Goal: Task Accomplishment & Management: Manage account settings

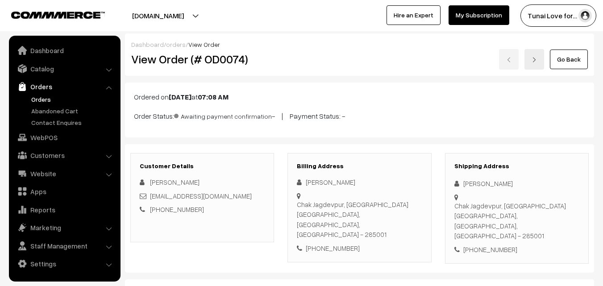
click at [49, 101] on link "Orders" at bounding box center [73, 99] width 88 height 9
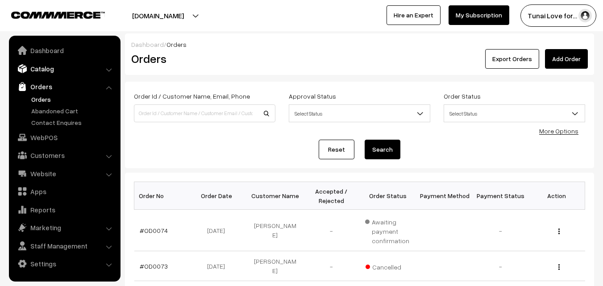
click at [42, 71] on link "Catalog" at bounding box center [64, 69] width 106 height 16
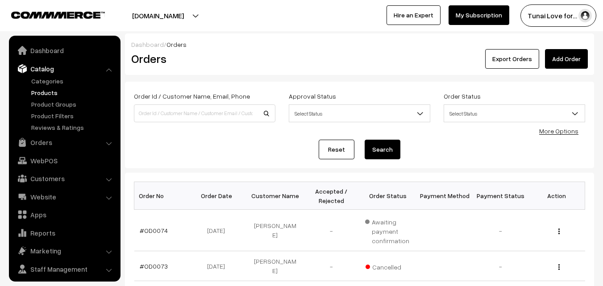
click at [46, 94] on link "Products" at bounding box center [73, 92] width 88 height 9
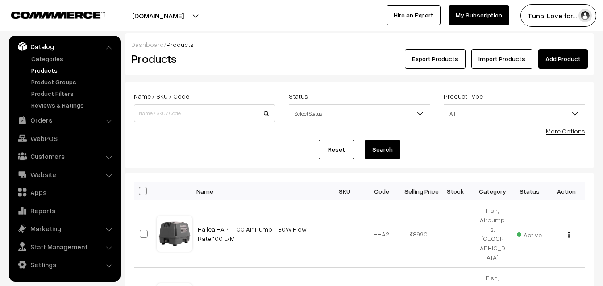
click at [562, 58] on link "Add Product" at bounding box center [563, 59] width 50 height 20
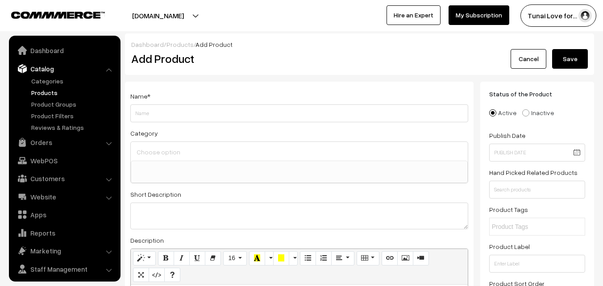
select select
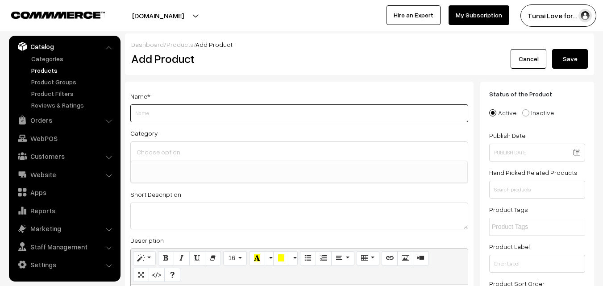
paste input "HAILEA - ACO - Air Pump | Dual out let"
type input "HAILEA - ACO - Air Pump | Dual out let"
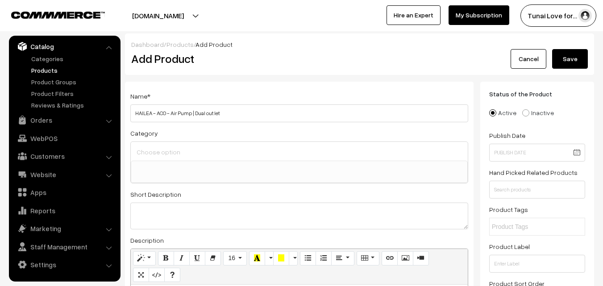
click at [201, 161] on span at bounding box center [299, 172] width 337 height 22
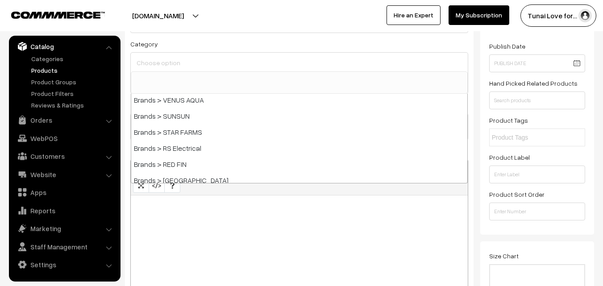
scroll to position [89, 0]
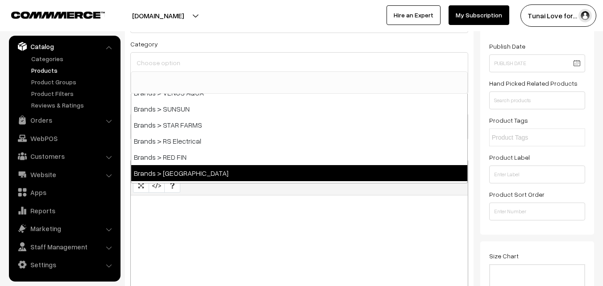
select select "46"
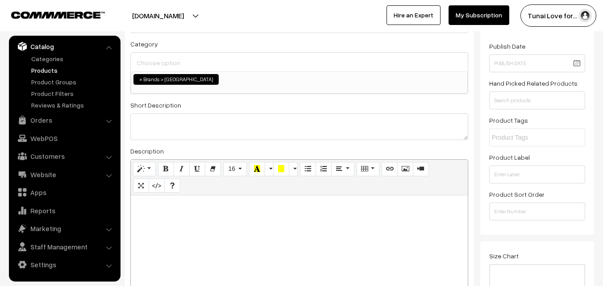
click at [262, 79] on ul "× Brands > HAILEYA" at bounding box center [299, 78] width 336 height 13
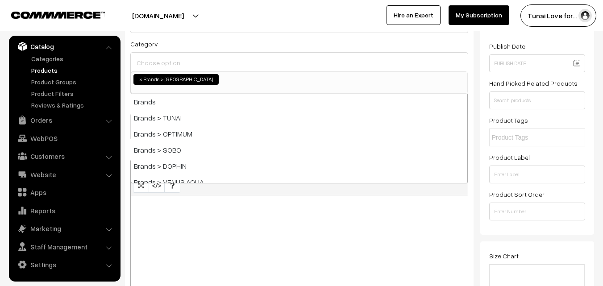
scroll to position [129, 0]
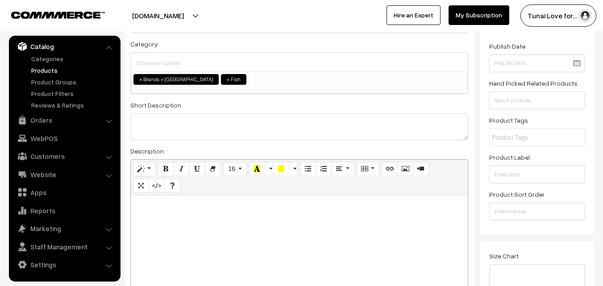
click at [239, 82] on ul "× Brands > HAILEYA × Fish" at bounding box center [299, 78] width 336 height 13
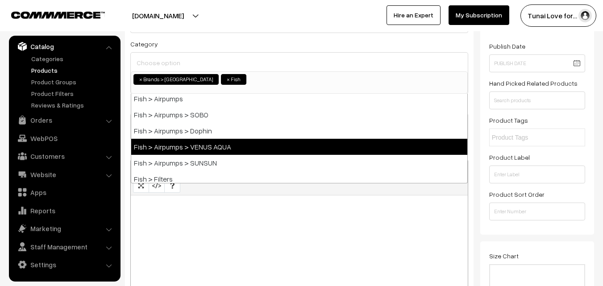
scroll to position [262, 0]
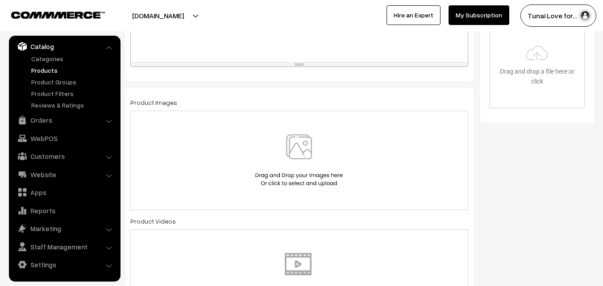
scroll to position [357, 0]
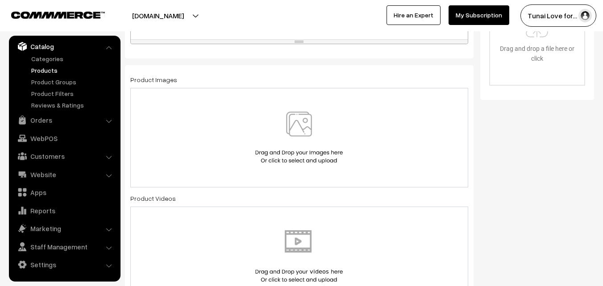
click at [315, 126] on img at bounding box center [299, 138] width 92 height 52
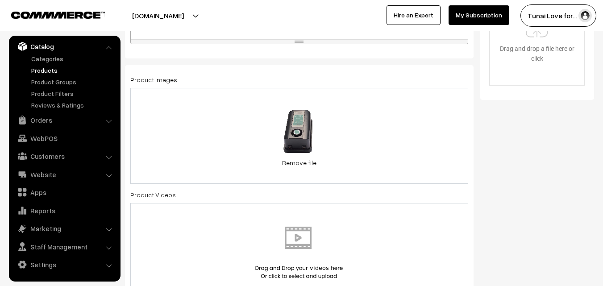
click at [377, 133] on div "27.1 KB Hailea-2-Way-Air-Pump-ACO-9905-4.jpeg Check Error Remove file" at bounding box center [299, 136] width 338 height 96
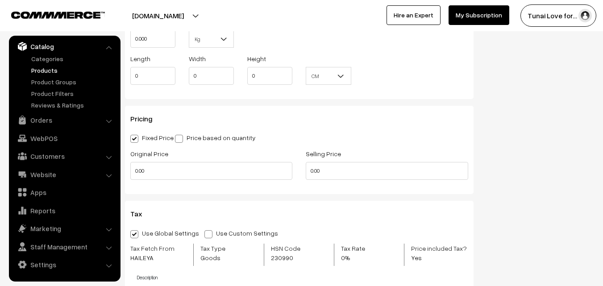
scroll to position [714, 0]
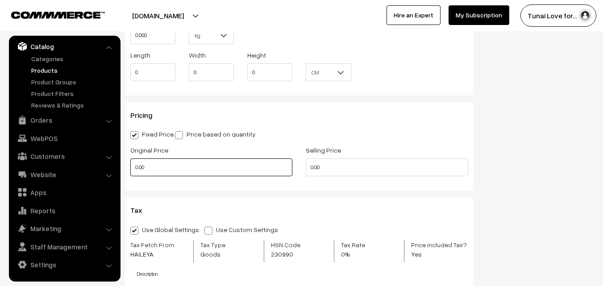
click at [196, 170] on input "0.00" at bounding box center [211, 167] width 162 height 18
type input "0"
drag, startPoint x: 154, startPoint y: 168, endPoint x: 121, endPoint y: 167, distance: 33.1
type input "1999"
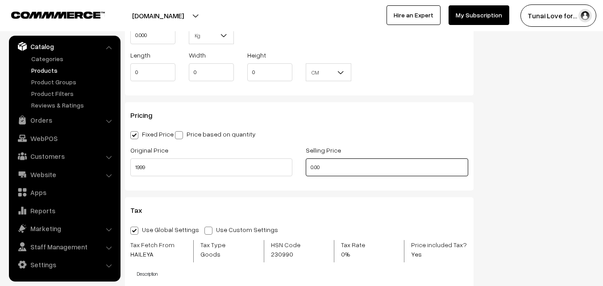
drag, startPoint x: 318, startPoint y: 163, endPoint x: 300, endPoint y: 164, distance: 17.5
click at [300, 164] on div "Selling Price 0.00" at bounding box center [386, 163] width 175 height 37
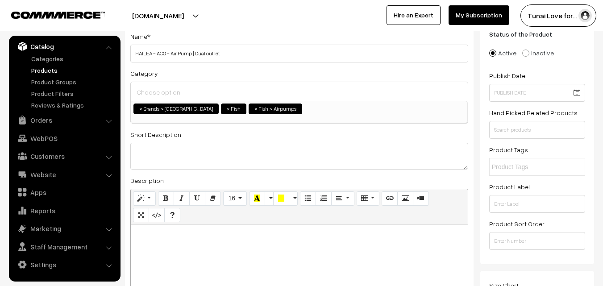
scroll to position [45, 0]
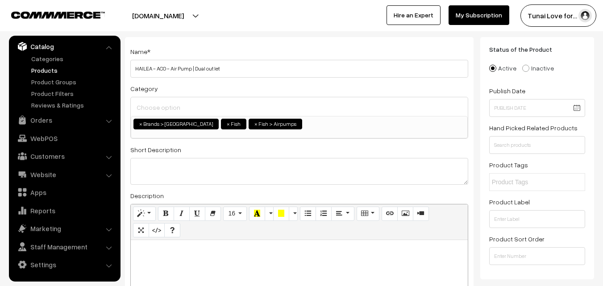
type input "1099"
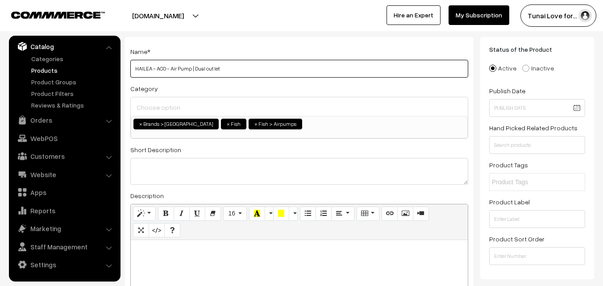
drag, startPoint x: 148, startPoint y: 65, endPoint x: 218, endPoint y: 61, distance: 70.6
click at [218, 61] on input "HAILEA - ACO - Air Pump | Dual out let" at bounding box center [299, 69] width 338 height 18
paste input "ailea 2 Way Air Pump - ACO 9905"
drag, startPoint x: 190, startPoint y: 67, endPoint x: 221, endPoint y: 66, distance: 30.4
click at [221, 66] on input "Hailea 2 Way Air Pump - ACO 9905" at bounding box center [299, 69] width 338 height 18
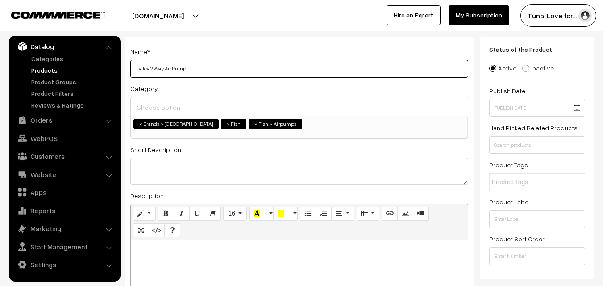
click at [150, 68] on input "Hailea 2 Way Air Pump -" at bounding box center [299, 69] width 338 height 18
paste input "ACO 9905"
click at [151, 67] on input "Hailea ACO 99052 Way Air Pump -" at bounding box center [299, 69] width 338 height 18
click at [172, 68] on input "Hailea ACO 99052 Way Air Pump -" at bounding box center [299, 69] width 338 height 18
click at [162, 67] on input "Hailea ACO 9905 2 Way Air Pump -" at bounding box center [299, 69] width 338 height 18
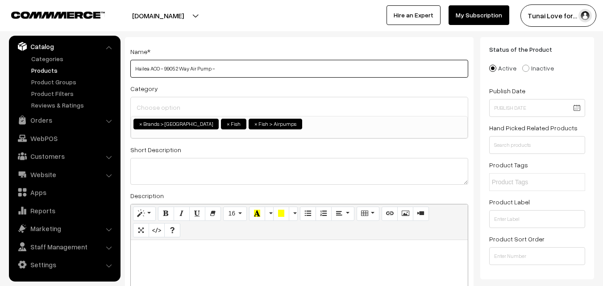
click at [177, 70] on input "Hailea ACO - 9905 2 Way Air Pump -" at bounding box center [299, 69] width 338 height 18
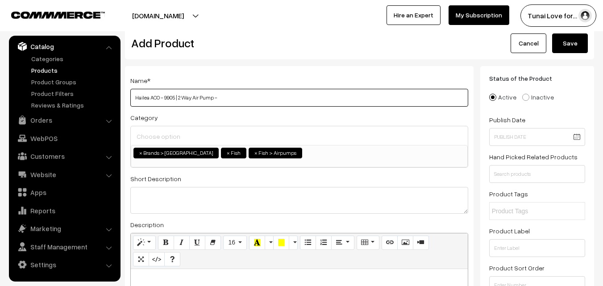
scroll to position [0, 0]
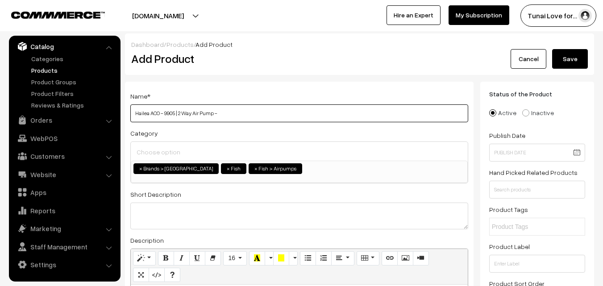
type input "Hailea ACO - 9905 | 2 Way Air Pump -"
click at [574, 52] on button "Save" at bounding box center [570, 59] width 36 height 20
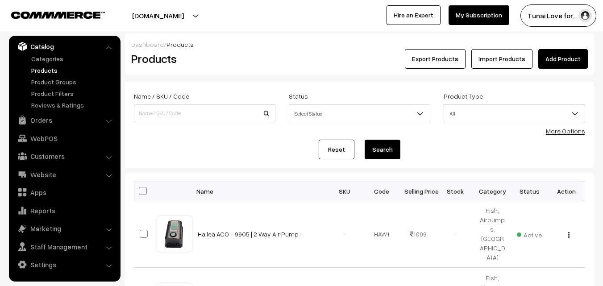
click at [561, 53] on link "Add Product" at bounding box center [563, 59] width 50 height 20
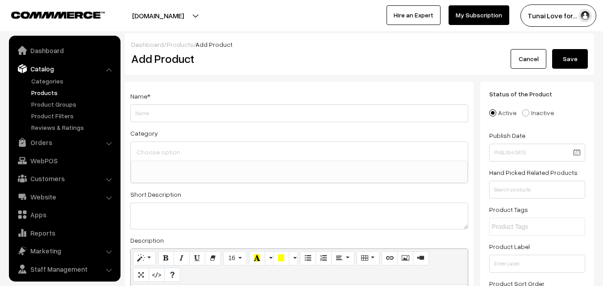
select select
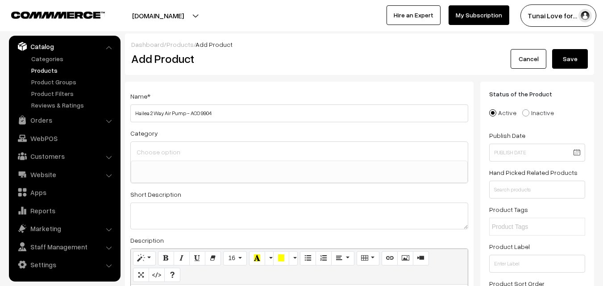
drag, startPoint x: 190, startPoint y: 113, endPoint x: 221, endPoint y: 112, distance: 30.8
click at [221, 112] on input "Hailea 2 Way Air Pump - ACO 9904" at bounding box center [299, 113] width 338 height 18
click at [148, 114] on input "Hailea 2 Way Air Pump -" at bounding box center [299, 113] width 338 height 18
click at [149, 115] on input "Hailea ACO 9904 | 2 Way Air Pump -" at bounding box center [299, 113] width 338 height 18
click at [161, 113] on input "Hailea ACO 9904 | 2 Way Air Pump -" at bounding box center [299, 113] width 338 height 18
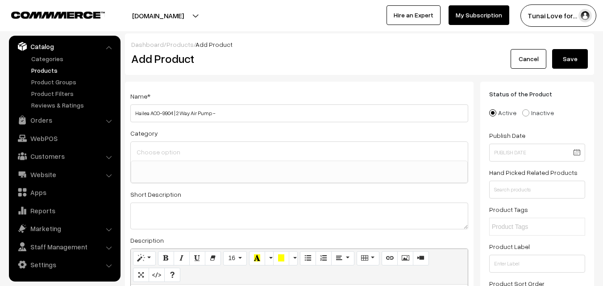
click at [226, 112] on input "Hailea ACO-9904 | 2 Way Air Pump -" at bounding box center [299, 113] width 338 height 18
type input "Hailea ACO-9904 | 2 Way Air Pump"
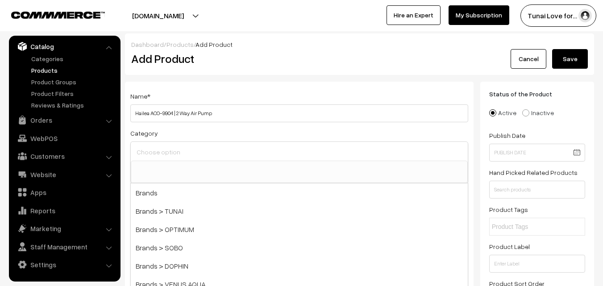
click at [242, 154] on input at bounding box center [299, 152] width 330 height 13
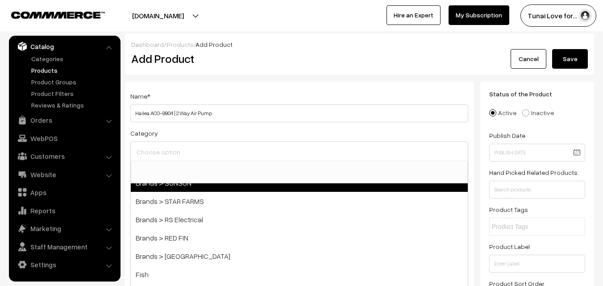
scroll to position [134, 0]
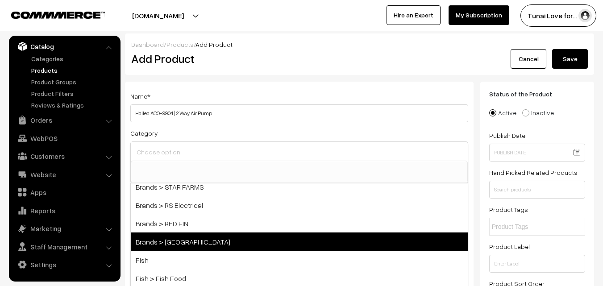
click at [186, 236] on span "Brands > [GEOGRAPHIC_DATA]" at bounding box center [299, 242] width 337 height 18
select select "46"
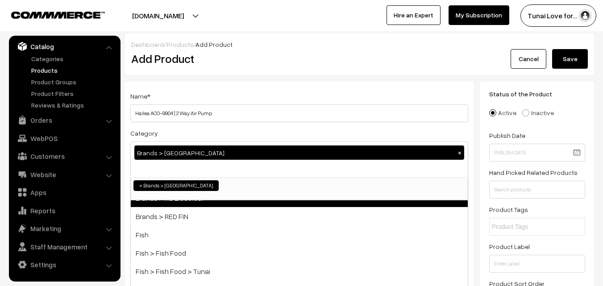
scroll to position [179, 0]
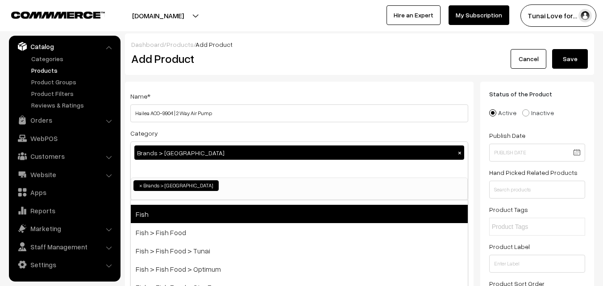
click at [172, 210] on span "Fish" at bounding box center [299, 214] width 337 height 18
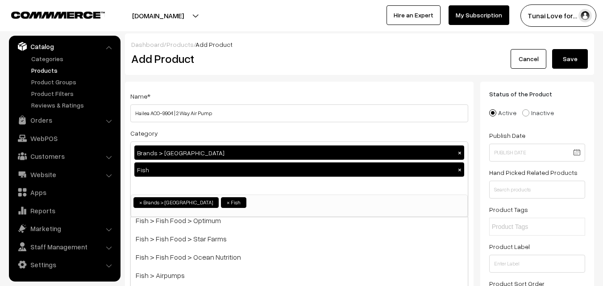
scroll to position [268, 0]
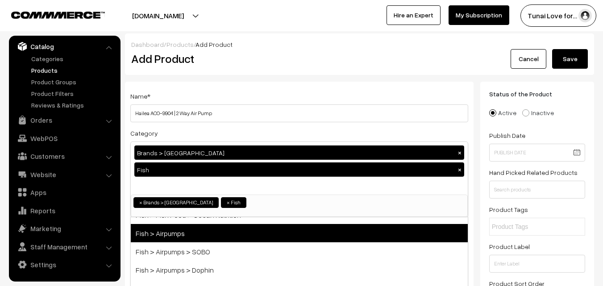
click at [182, 237] on span "Fish > Airpumps" at bounding box center [299, 233] width 337 height 18
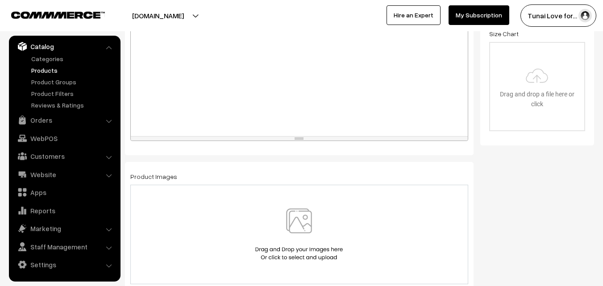
scroll to position [312, 0]
click at [290, 211] on img at bounding box center [299, 234] width 92 height 52
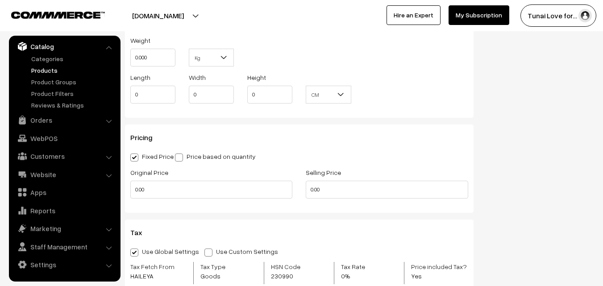
scroll to position [759, 0]
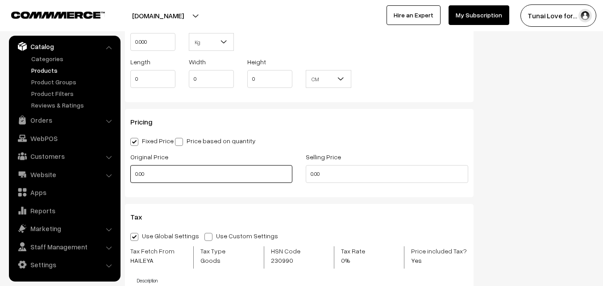
click at [175, 178] on input "0.00" at bounding box center [211, 174] width 162 height 18
drag, startPoint x: 150, startPoint y: 169, endPoint x: 129, endPoint y: 168, distance: 20.5
click at [129, 168] on div "Original Price 0" at bounding box center [211, 169] width 175 height 37
type input "1680"
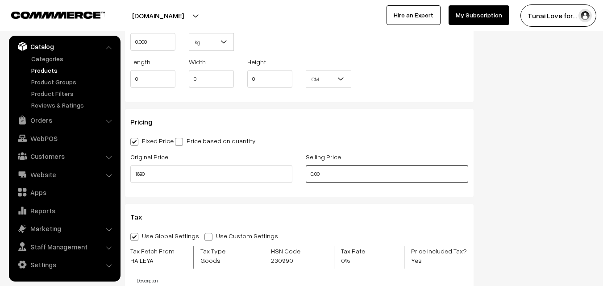
drag, startPoint x: 322, startPoint y: 172, endPoint x: 308, endPoint y: 173, distance: 14.8
click at [308, 173] on input "0.00" at bounding box center [387, 174] width 162 height 18
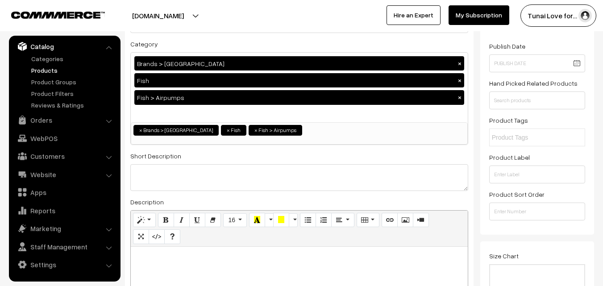
scroll to position [0, 0]
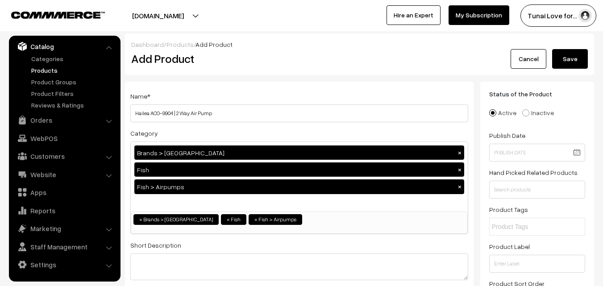
type input "829"
click at [561, 56] on button "Save" at bounding box center [570, 59] width 36 height 20
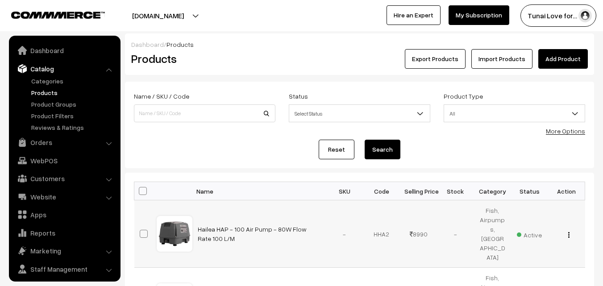
scroll to position [22, 0]
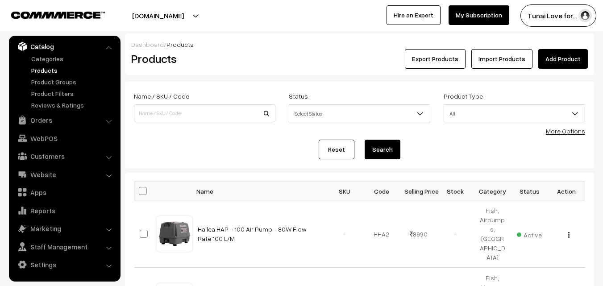
click at [568, 64] on link "Add Product" at bounding box center [563, 59] width 50 height 20
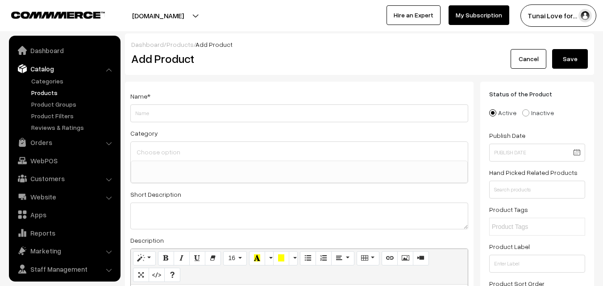
select select
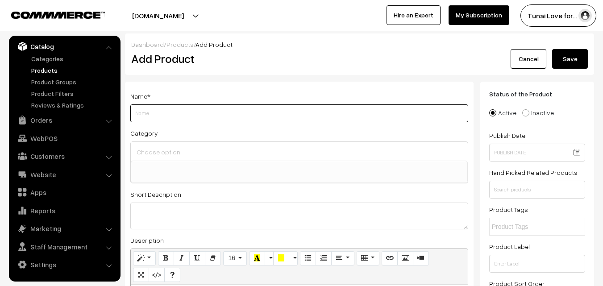
click at [182, 111] on input "Weight" at bounding box center [299, 113] width 338 height 18
paste input "Air pump - 2 outlets - ACO 9903 - 252L/hr Hailea"
drag, startPoint x: 230, startPoint y: 112, endPoint x: 259, endPoint y: 112, distance: 29.0
click at [259, 112] on input "Air pump - 2 outlets - ACO 9903 - 252L/hr Hailea" at bounding box center [299, 113] width 338 height 18
click at [135, 115] on input "Air pump - 2 outlets - ACO 9903 - 252L/hr" at bounding box center [299, 113] width 338 height 18
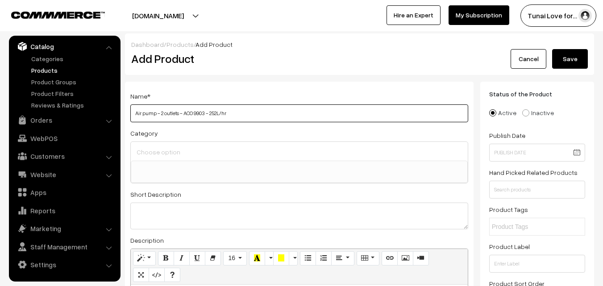
paste input "Hailea"
drag, startPoint x: 225, startPoint y: 112, endPoint x: 246, endPoint y: 111, distance: 20.6
click at [246, 111] on input "Hailea Air pump - 2 outlets - ACO 9903 - 252L/hr" at bounding box center [299, 113] width 338 height 18
drag, startPoint x: 199, startPoint y: 114, endPoint x: 221, endPoint y: 114, distance: 21.9
click at [221, 114] on input "Hailea Air pump - 2 outlets - ACO 9903 -" at bounding box center [299, 113] width 338 height 18
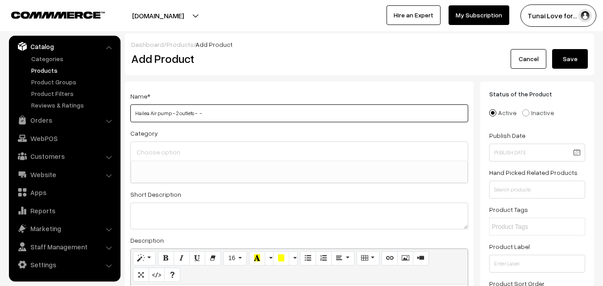
click at [148, 112] on input "Hailea Air pump - 2 outlets - -" at bounding box center [299, 113] width 338 height 18
paste input "ACO 9903"
click at [159, 113] on input "Hailea ACO 9903 Air pump - 2 outlets - -" at bounding box center [299, 113] width 338 height 18
drag, startPoint x: 200, startPoint y: 116, endPoint x: 231, endPoint y: 115, distance: 31.3
click at [231, 115] on input "Hailea ACO-9903 Air pump - 2 outlets - -" at bounding box center [299, 113] width 338 height 18
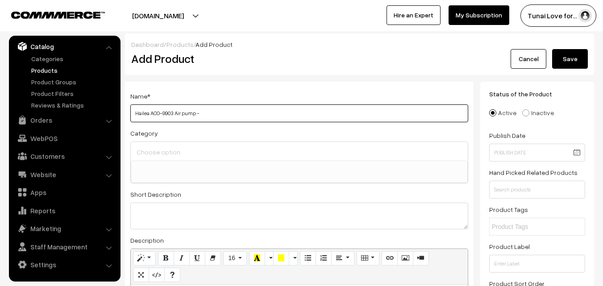
click at [175, 114] on input "Hailea ACO-9903 Air pump -" at bounding box center [299, 113] width 338 height 18
click at [224, 116] on input "Hailea ACO-9903 | 2 way Air pump -" at bounding box center [299, 113] width 338 height 18
type input "Hailea ACO-9903 | 2 way Air pump"
click at [178, 156] on input at bounding box center [299, 152] width 330 height 13
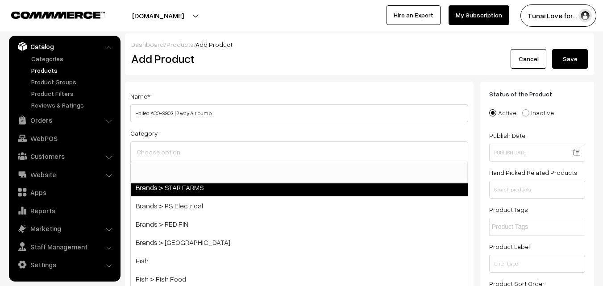
scroll to position [134, 0]
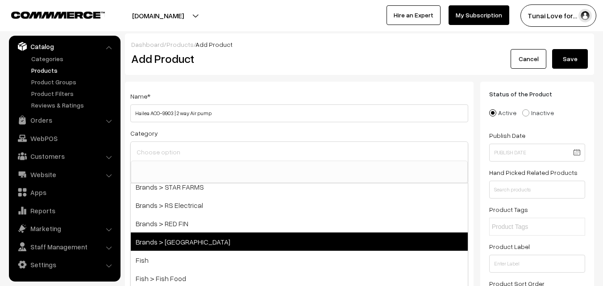
click at [199, 246] on span "Brands > [GEOGRAPHIC_DATA]" at bounding box center [299, 242] width 337 height 18
select select "46"
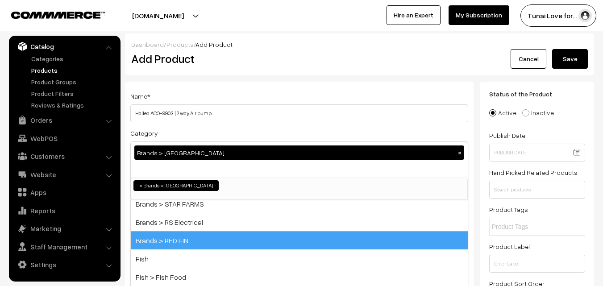
scroll to position [53, 0]
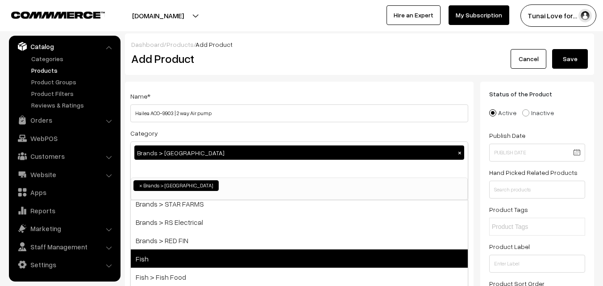
click at [156, 261] on span "Fish" at bounding box center [299, 259] width 337 height 18
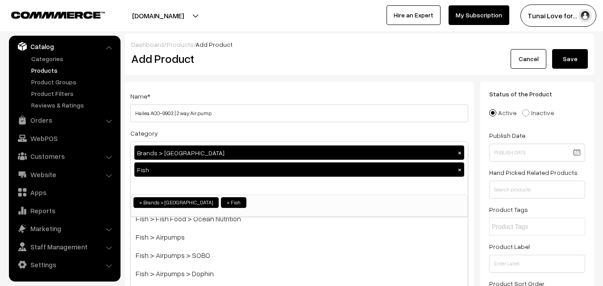
scroll to position [268, 0]
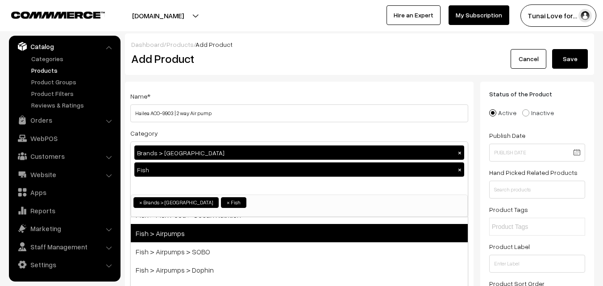
click at [212, 238] on span "Fish > Airpumps" at bounding box center [299, 233] width 337 height 18
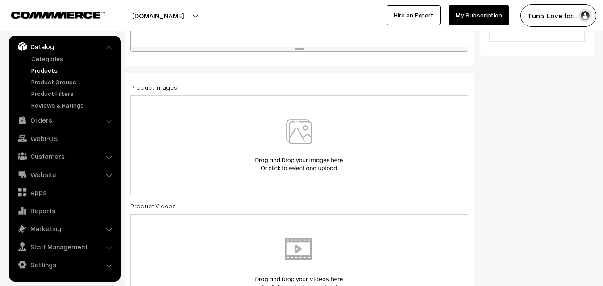
scroll to position [402, 0]
click at [316, 129] on img at bounding box center [299, 144] width 92 height 52
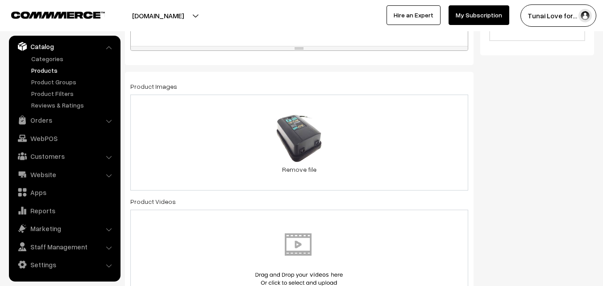
click at [395, 142] on div "5.2 KB images (14).jpg Check Error Remove file" at bounding box center [299, 143] width 338 height 96
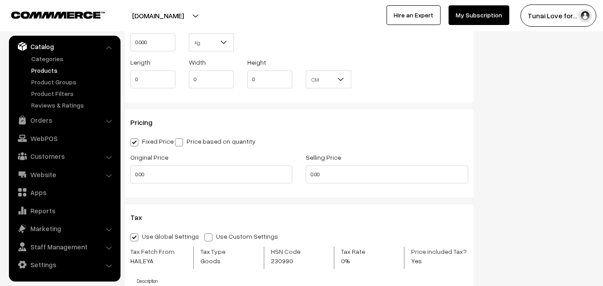
scroll to position [759, 0]
click at [167, 176] on input "0.00" at bounding box center [211, 174] width 162 height 18
type input "0"
drag, startPoint x: 328, startPoint y: 175, endPoint x: 297, endPoint y: 171, distance: 31.0
click at [297, 171] on div "Original Price Selling Price 0.00" at bounding box center [299, 169] width 351 height 37
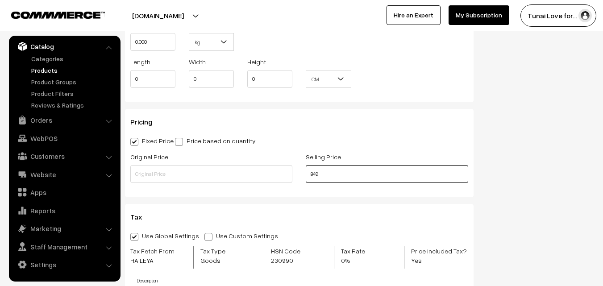
type input "849"
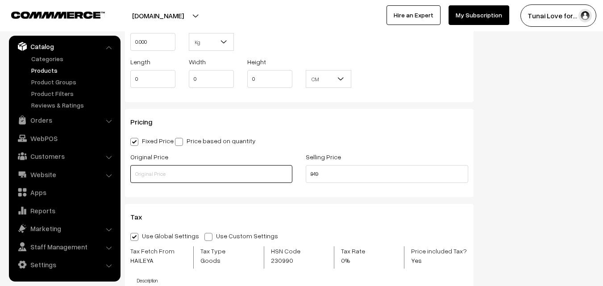
click at [142, 174] on input "text" at bounding box center [211, 174] width 162 height 18
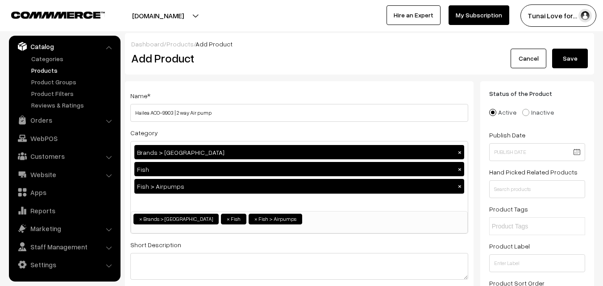
scroll to position [0, 0]
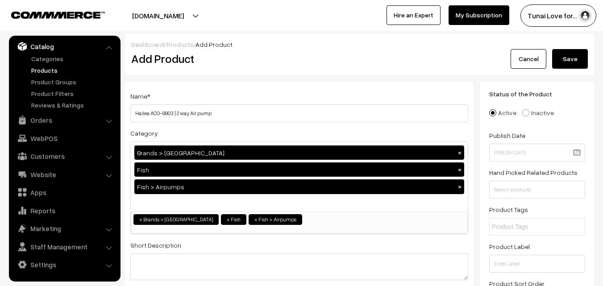
type input "1499"
click at [572, 56] on button "Save" at bounding box center [570, 59] width 36 height 20
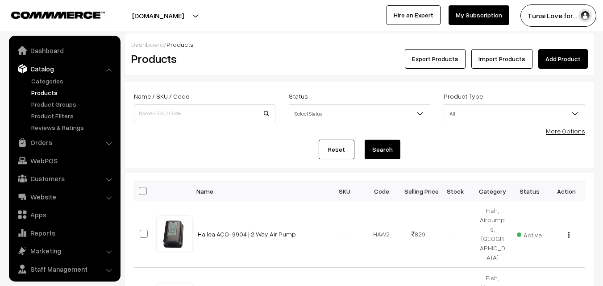
scroll to position [22, 0]
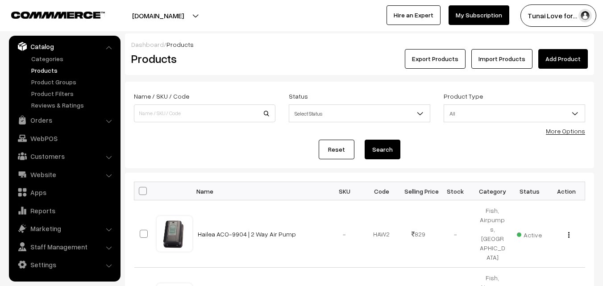
click at [565, 55] on link "Add Product" at bounding box center [563, 59] width 50 height 20
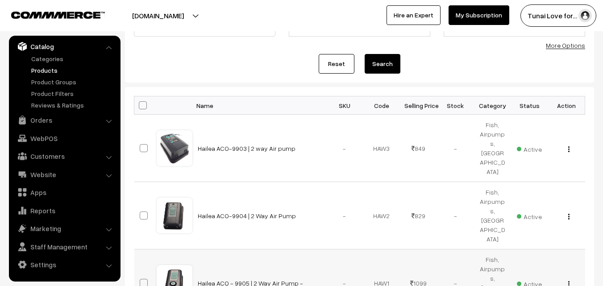
scroll to position [89, 0]
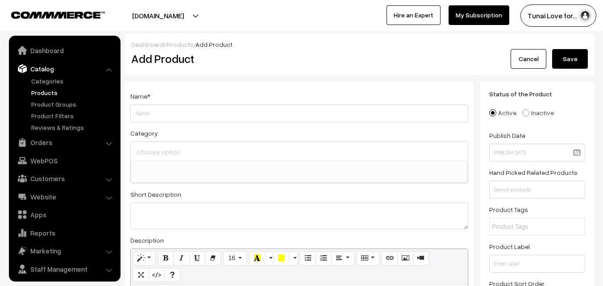
select select
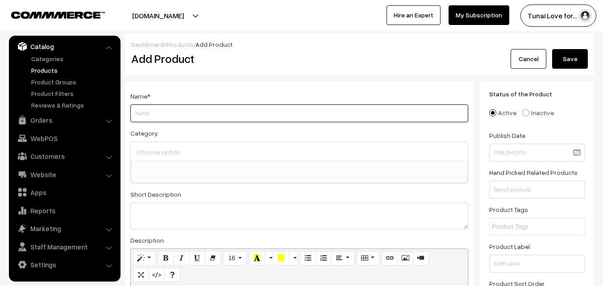
paste input "HAILEA Air pump - ACO 9902 (Single Outlet)"
drag, startPoint x: 177, startPoint y: 113, endPoint x: 199, endPoint y: 113, distance: 21.9
click at [199, 113] on input "HAILEA Air pump - ACO 9902 (Single Outlet)" at bounding box center [299, 113] width 338 height 18
click at [149, 113] on input "HAILEA Air pump - (Single Outlet)" at bounding box center [299, 113] width 338 height 18
paste input "ACO 9902"
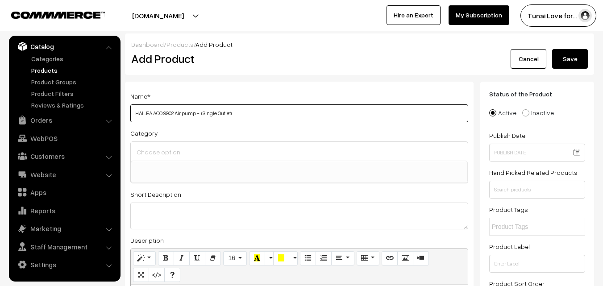
click at [164, 111] on input "HAILEA ACO 9902 Air pump - (Single Outlet)" at bounding box center [299, 113] width 338 height 18
type input "HAILEA ACO-9902 Air pump - (Single Outlet)"
click at [170, 151] on input at bounding box center [299, 152] width 330 height 13
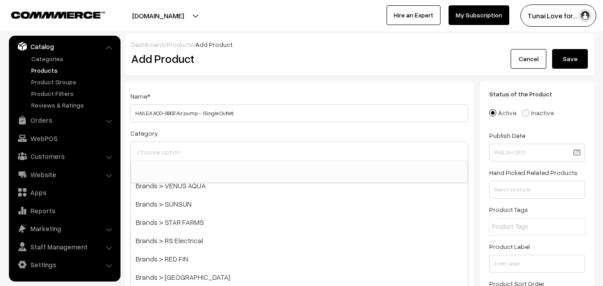
scroll to position [134, 0]
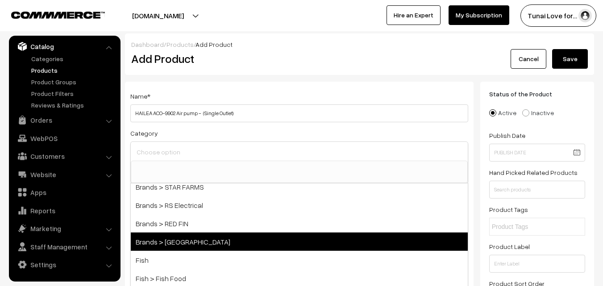
click at [176, 246] on span "Brands > [GEOGRAPHIC_DATA]" at bounding box center [299, 242] width 337 height 18
select select "46"
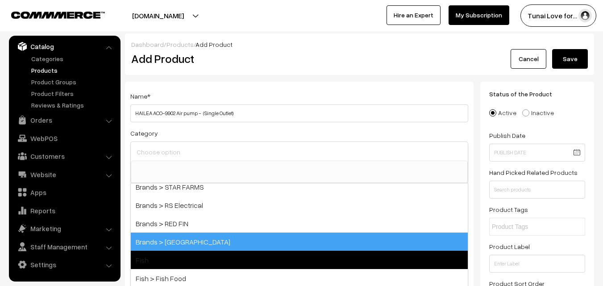
scroll to position [53, 0]
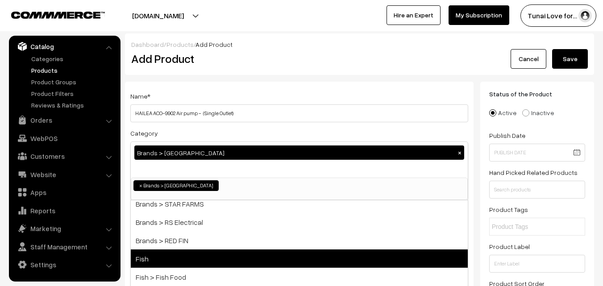
click at [166, 262] on span "Fish" at bounding box center [299, 259] width 337 height 18
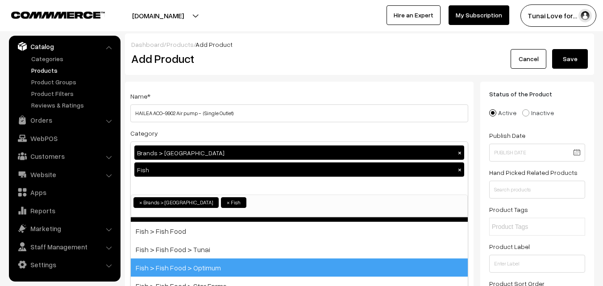
scroll to position [223, 0]
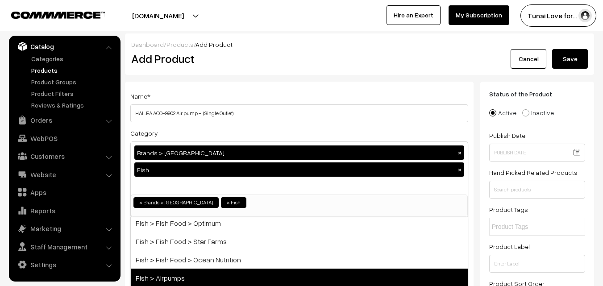
click at [180, 277] on span "Fish > Airpumps" at bounding box center [299, 278] width 337 height 18
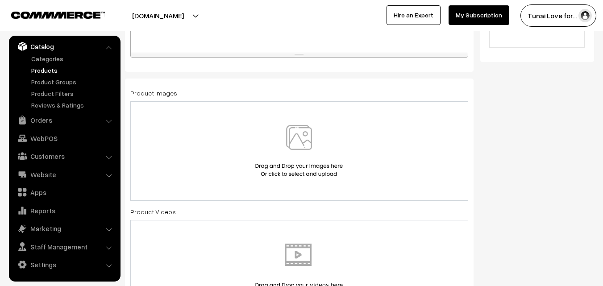
scroll to position [491, 0]
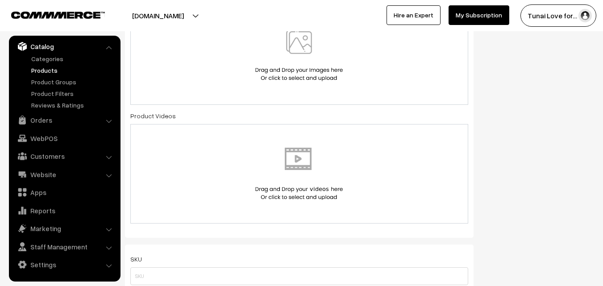
click at [307, 39] on img at bounding box center [299, 55] width 92 height 52
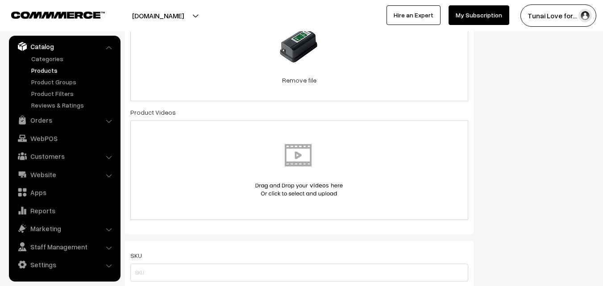
click at [371, 57] on div "68.8 KB hailea-aco-9902-air-pump.jpg Check Error Remove file" at bounding box center [299, 53] width 338 height 96
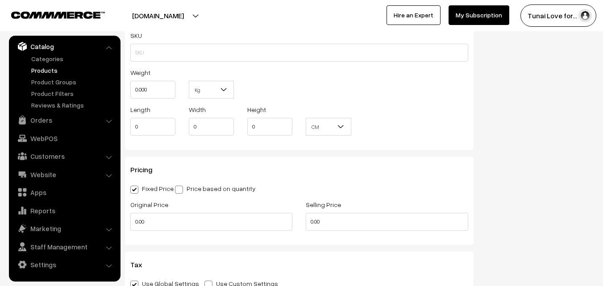
scroll to position [714, 0]
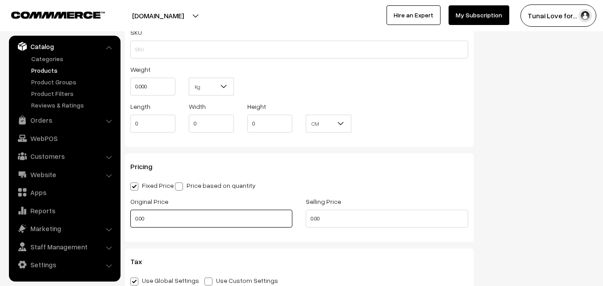
drag, startPoint x: 150, startPoint y: 220, endPoint x: 136, endPoint y: 220, distance: 14.3
click at [136, 220] on input "0.00" at bounding box center [211, 219] width 162 height 18
type input "0"
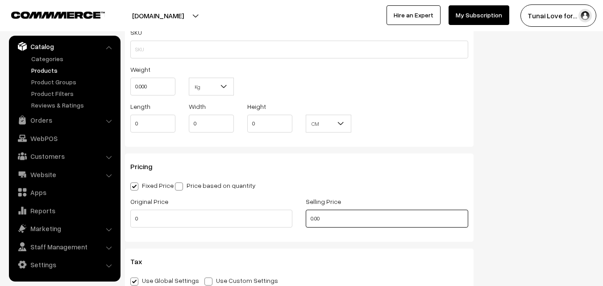
drag, startPoint x: 329, startPoint y: 216, endPoint x: 305, endPoint y: 216, distance: 23.7
click at [305, 216] on div "Selling Price 0.00" at bounding box center [386, 214] width 175 height 37
type input "649"
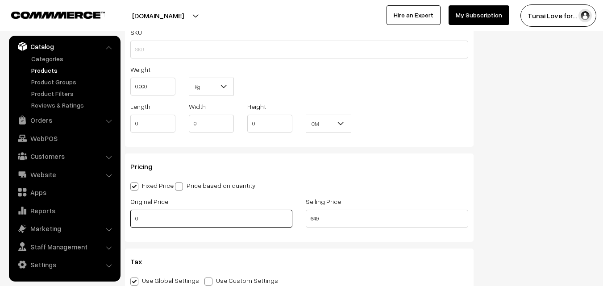
click at [134, 216] on input "0" at bounding box center [211, 219] width 162 height 18
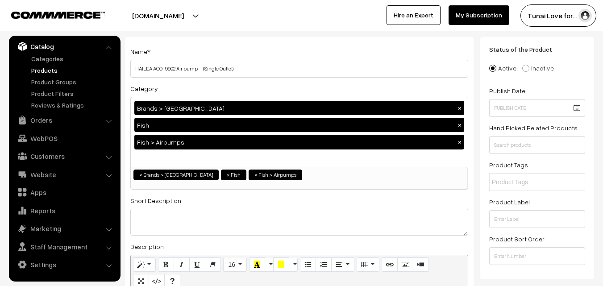
scroll to position [0, 0]
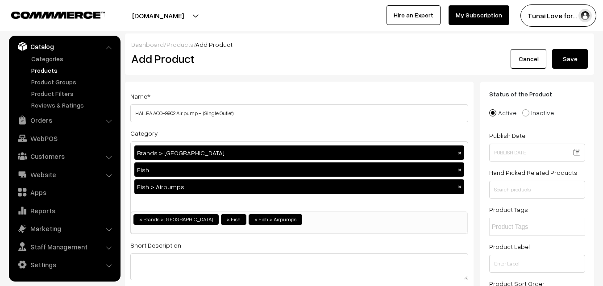
type input "999"
click at [571, 64] on button "Save" at bounding box center [570, 59] width 36 height 20
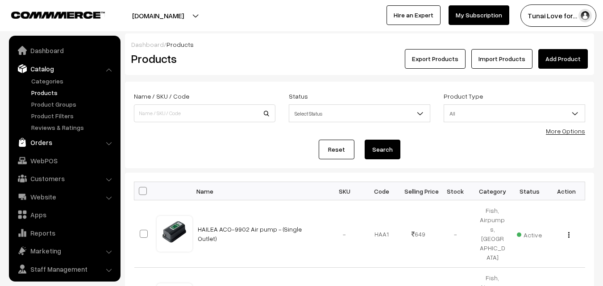
click at [48, 143] on link "Orders" at bounding box center [64, 142] width 106 height 16
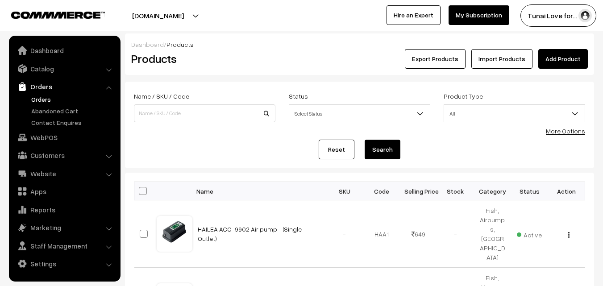
click at [40, 96] on link "Orders" at bounding box center [73, 99] width 88 height 9
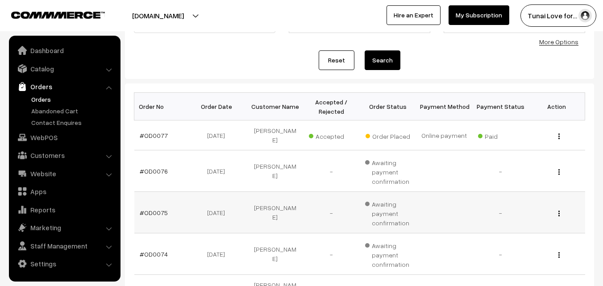
scroll to position [134, 0]
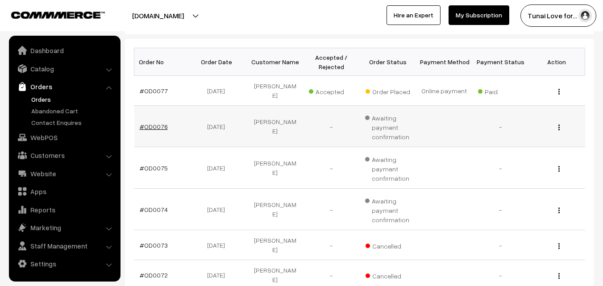
click at [158, 129] on link "#OD0076" at bounding box center [154, 127] width 28 height 8
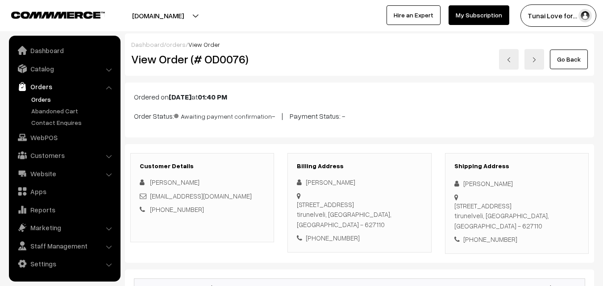
click at [50, 99] on link "Orders" at bounding box center [73, 99] width 88 height 9
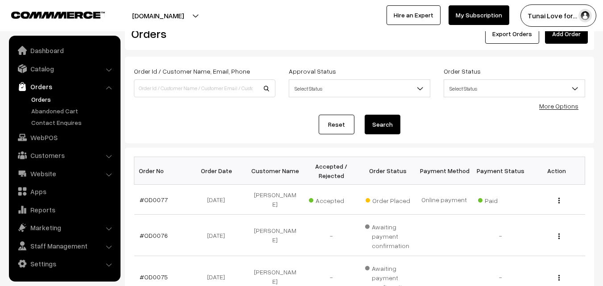
scroll to position [89, 0]
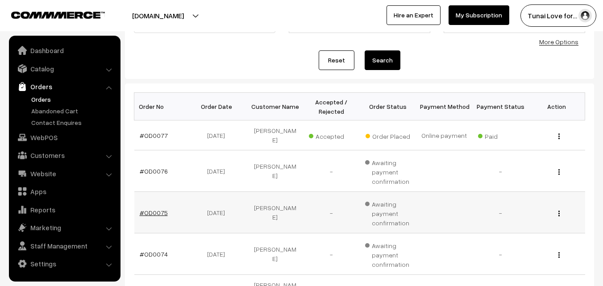
click at [157, 211] on link "#OD0075" at bounding box center [154, 213] width 28 height 8
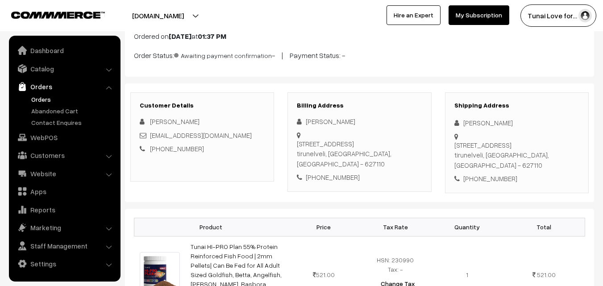
scroll to position [223, 0]
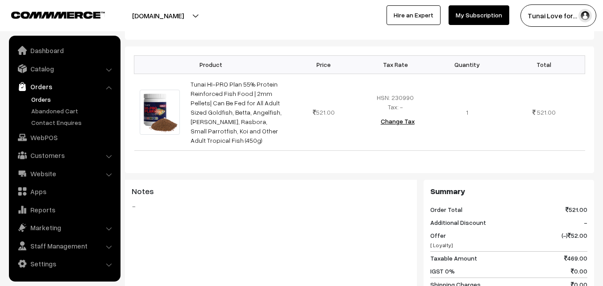
click at [36, 100] on link "Orders" at bounding box center [73, 99] width 88 height 9
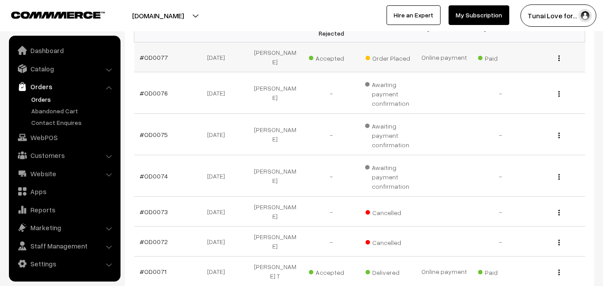
scroll to position [179, 0]
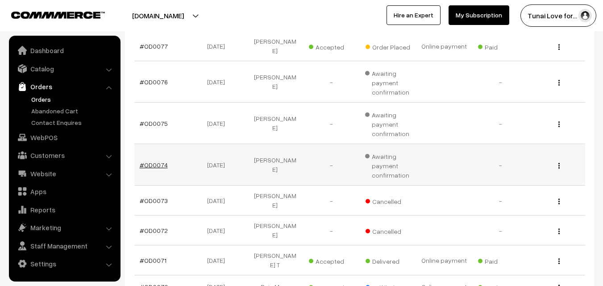
click at [154, 166] on link "#OD0074" at bounding box center [154, 165] width 28 height 8
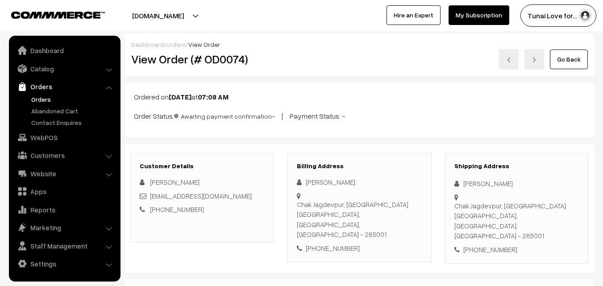
click at [35, 96] on link "Orders" at bounding box center [73, 99] width 88 height 9
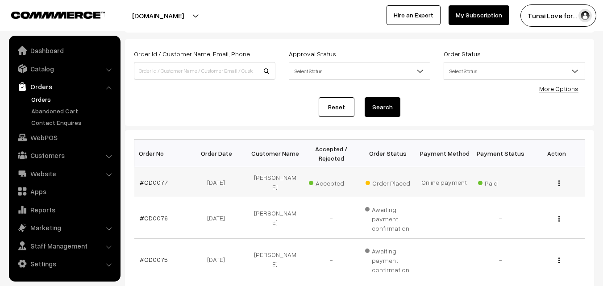
scroll to position [45, 0]
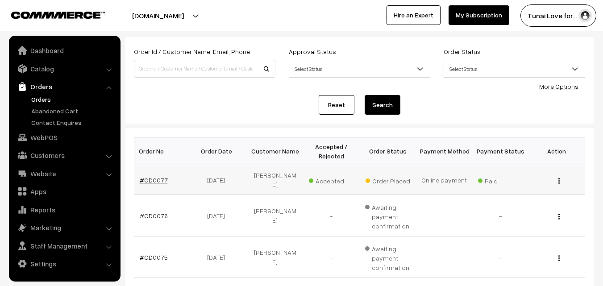
click at [160, 178] on link "#OD0077" at bounding box center [154, 180] width 28 height 8
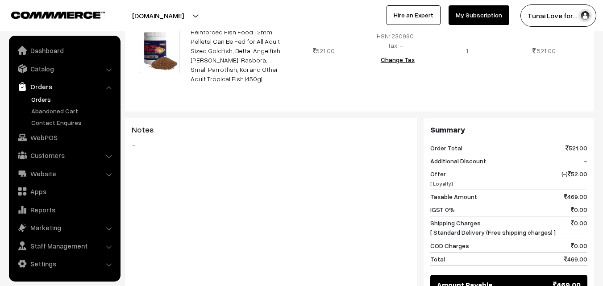
scroll to position [311, 0]
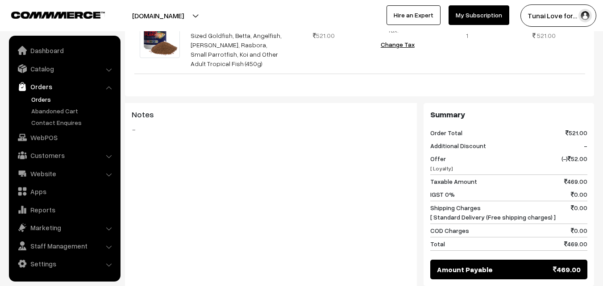
click at [383, 103] on div "Notes -" at bounding box center [271, 147] width 292 height 89
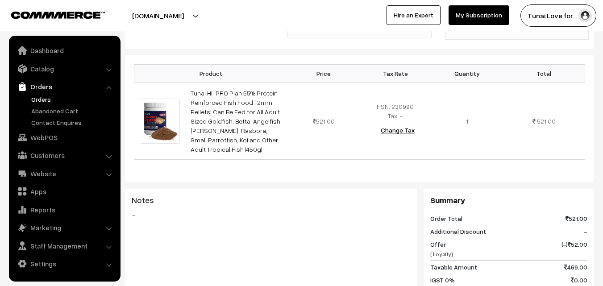
scroll to position [221, 0]
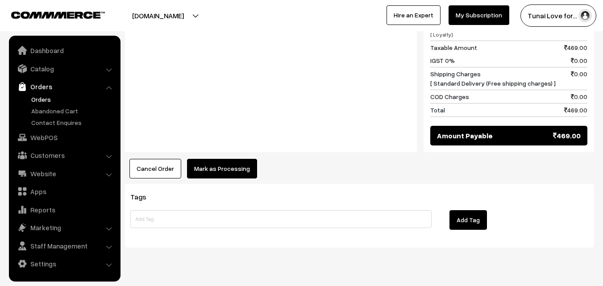
click at [237, 159] on button "Mark as Processing" at bounding box center [222, 169] width 70 height 20
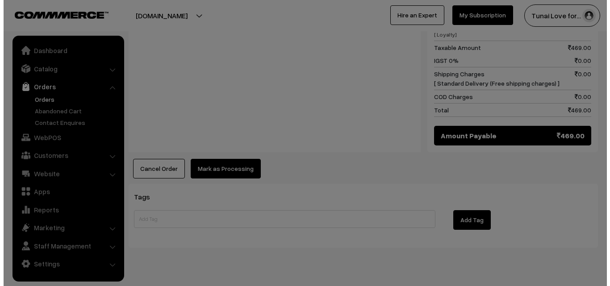
scroll to position [443, 0]
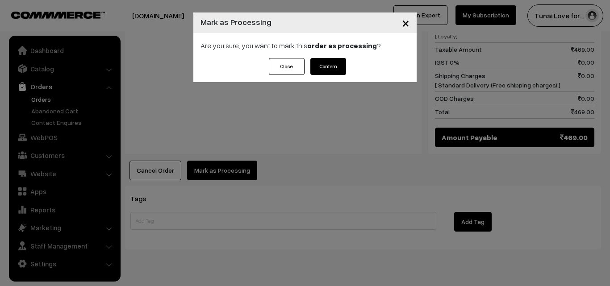
click at [328, 64] on button "Confirm" at bounding box center [328, 66] width 36 height 17
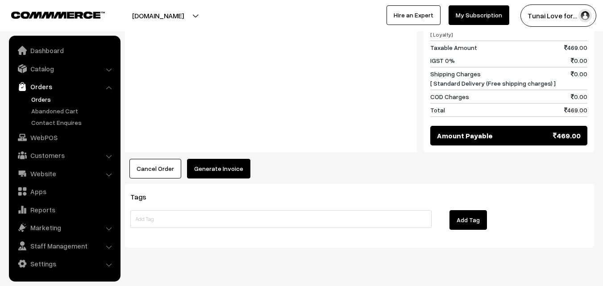
click at [217, 159] on button "Generate Invoice" at bounding box center [218, 169] width 63 height 20
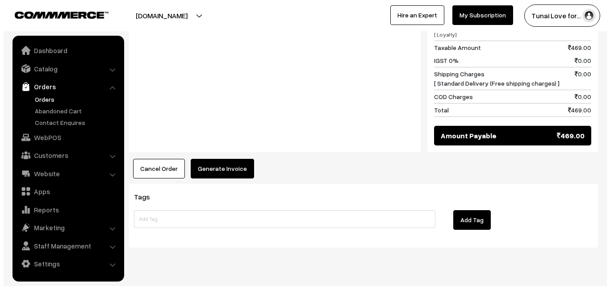
scroll to position [443, 0]
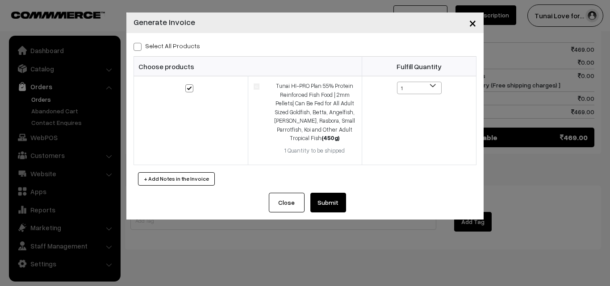
click at [336, 197] on button "Submit" at bounding box center [328, 203] width 36 height 20
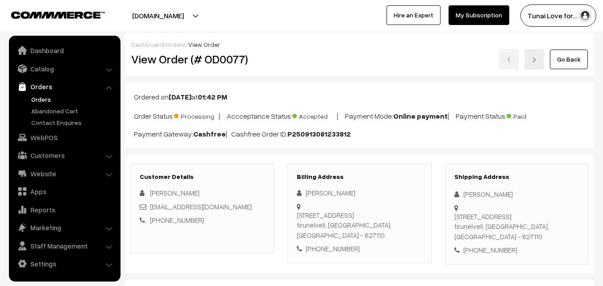
scroll to position [444, 0]
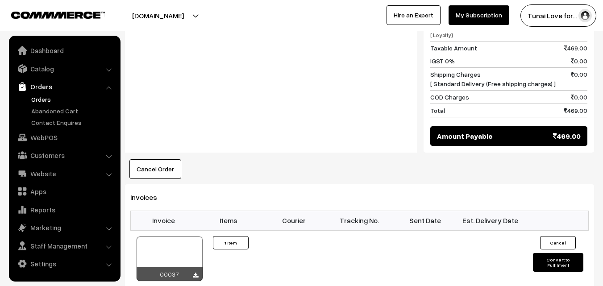
click at [46, 261] on link "Settings" at bounding box center [64, 264] width 106 height 16
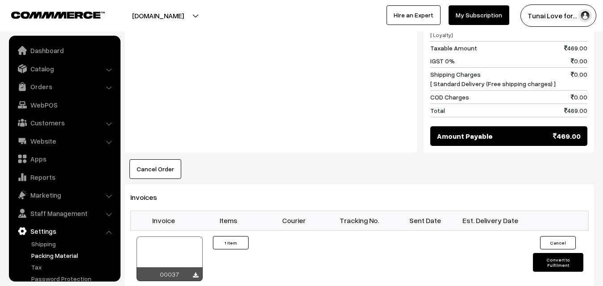
click at [45, 254] on link "Packing Material" at bounding box center [73, 255] width 88 height 9
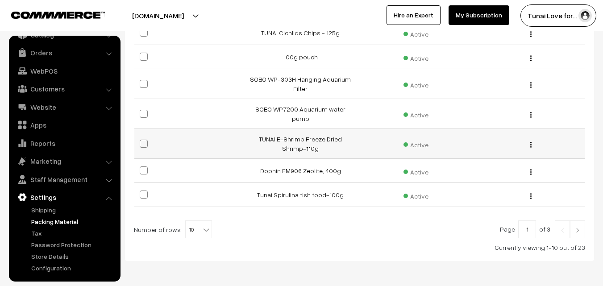
scroll to position [268, 0]
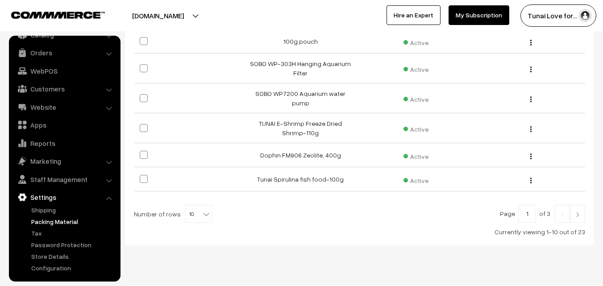
click at [202, 210] on b at bounding box center [206, 214] width 9 height 9
select select "50"
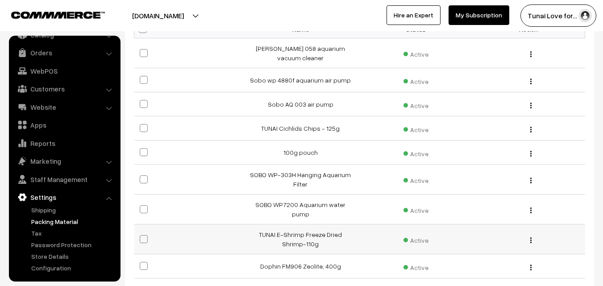
scroll to position [201, 0]
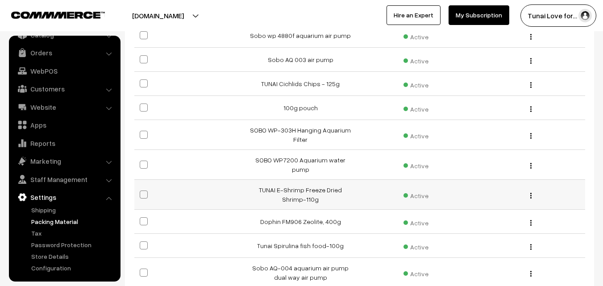
click at [530, 193] on img "button" at bounding box center [530, 196] width 1 height 6
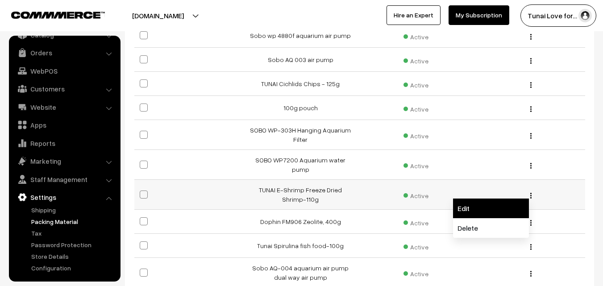
click at [468, 199] on link "Edit" at bounding box center [491, 209] width 76 height 20
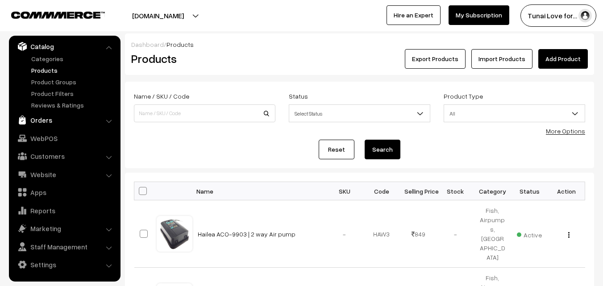
click at [42, 117] on link "Orders" at bounding box center [64, 120] width 106 height 16
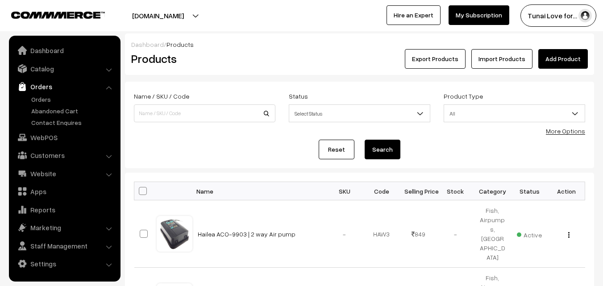
click at [40, 94] on link "Orders" at bounding box center [64, 87] width 106 height 16
click at [47, 95] on link "Orders" at bounding box center [73, 99] width 88 height 9
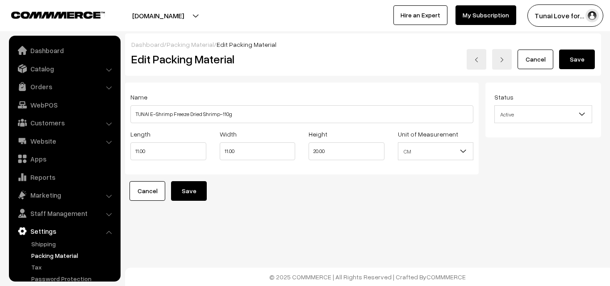
scroll to position [34, 0]
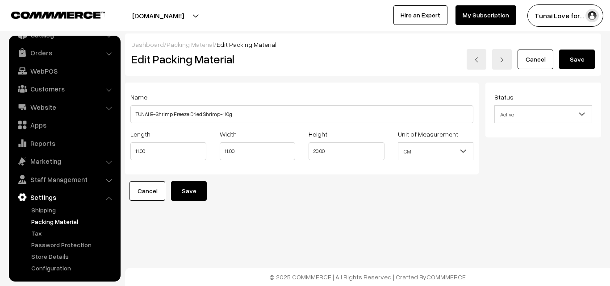
click at [152, 192] on link "Cancel" at bounding box center [147, 191] width 36 height 20
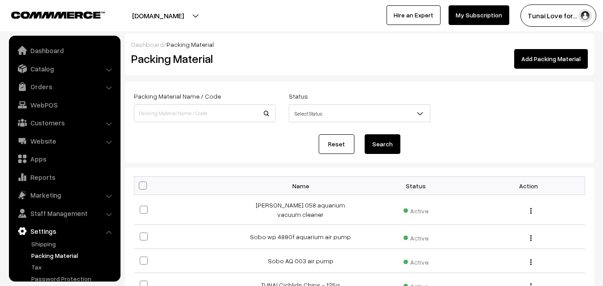
scroll to position [34, 0]
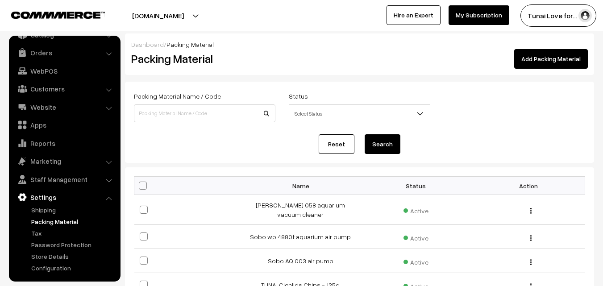
click at [561, 56] on link "Add Packing Material" at bounding box center [551, 59] width 74 height 20
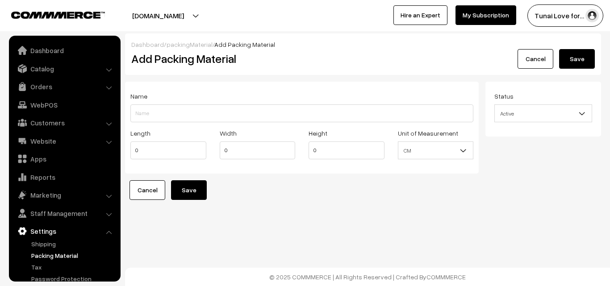
scroll to position [34, 0]
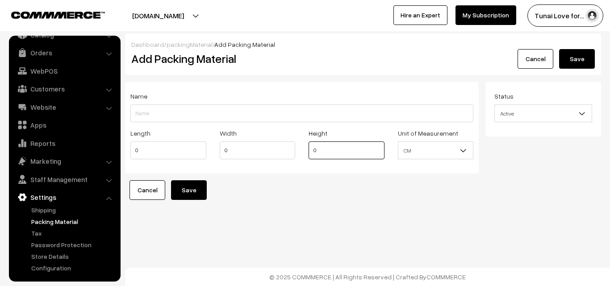
drag, startPoint x: 324, startPoint y: 150, endPoint x: 307, endPoint y: 150, distance: 17.0
click at [307, 150] on div "Height 0" at bounding box center [346, 146] width 89 height 37
type input "20"
drag, startPoint x: 147, startPoint y: 155, endPoint x: 128, endPoint y: 150, distance: 20.1
click at [128, 150] on div "Length 0" at bounding box center [168, 146] width 89 height 37
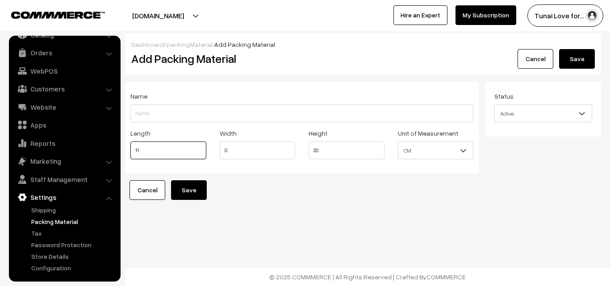
type input "11"
drag, startPoint x: 235, startPoint y: 154, endPoint x: 224, endPoint y: 153, distance: 11.3
click at [224, 153] on input "0" at bounding box center [258, 151] width 76 height 18
type input "11"
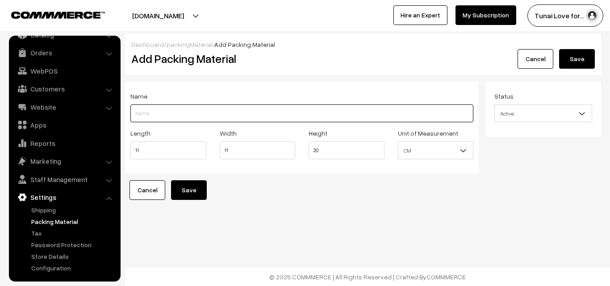
click at [154, 116] on input "Length" at bounding box center [301, 113] width 343 height 18
paste input "Tunai HI-PRO Plan 55% Protein Reinforced Fish Food | 2mm Pellets| Can Be Fed fo…"
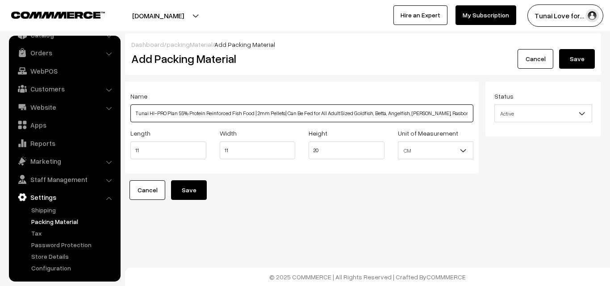
scroll to position [0, 96]
drag, startPoint x: 188, startPoint y: 110, endPoint x: 452, endPoint y: 109, distance: 263.8
click at [452, 109] on input "Tunai HI-PRO Plan 55% Protein Reinforced Fish Food | 2mm Pellets| Can Be Fed fo…" at bounding box center [301, 113] width 343 height 18
click at [287, 111] on input "Tunai HI-PRO Plan 55% Protein Reinforced Fish Food | 2mm Pellets| (450g)" at bounding box center [301, 113] width 343 height 18
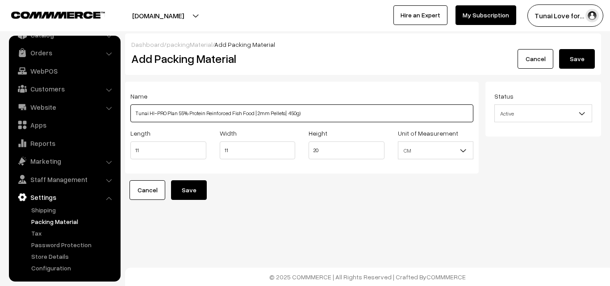
click at [297, 112] on input "Tunai HI-PRO Plan 55% Protein Reinforced Fish Food | 2mm Pellets| 450g)" at bounding box center [301, 113] width 343 height 18
drag, startPoint x: 176, startPoint y: 113, endPoint x: 227, endPoint y: 113, distance: 50.9
click at [227, 113] on input "Tunai HI-PRO Plan 55% Protein Reinforced Fish Food | 2mm Pellets| 450g" at bounding box center [301, 113] width 343 height 18
click at [251, 112] on input "Tunai HI-PRO Plan Fish Food | 2mm Pellets| 450g" at bounding box center [301, 113] width 343 height 18
click at [231, 113] on input "Tunai HI-PRO Plan Fish Food | 2mm Pellets| 450g" at bounding box center [301, 113] width 343 height 18
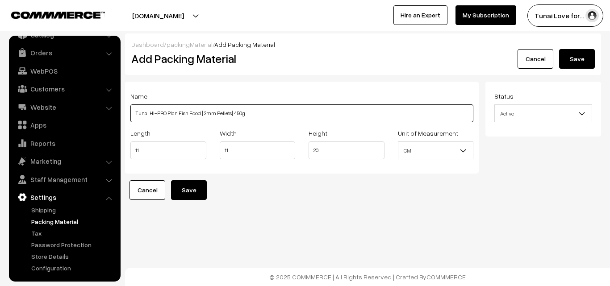
click at [228, 115] on input "Tunai HI-PRO Plan Fish Food | 2mm Pellets| 450g" at bounding box center [301, 113] width 343 height 18
type input "Tunai HI-PRO Plan Fish Food | 2mm Pellets | 450g"
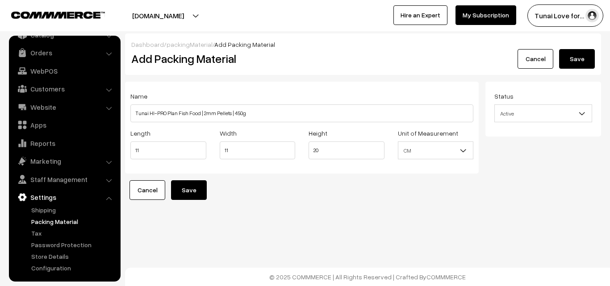
click at [178, 187] on button "Save" at bounding box center [189, 190] width 36 height 20
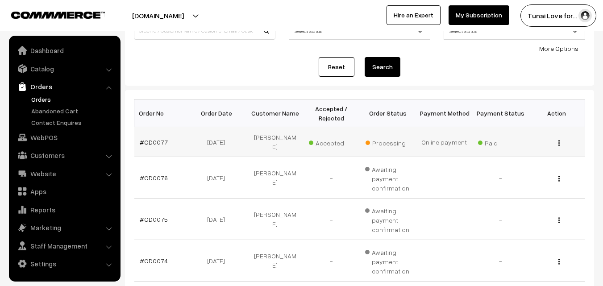
scroll to position [89, 0]
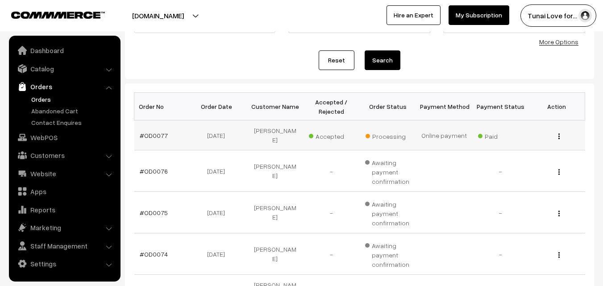
click at [150, 131] on td "#OD0077" at bounding box center [162, 136] width 56 height 30
click at [153, 134] on link "#OD0077" at bounding box center [154, 136] width 28 height 8
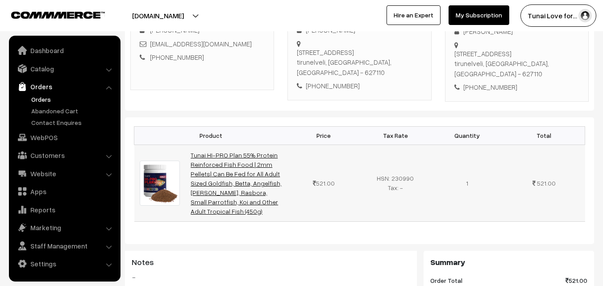
scroll to position [179, 0]
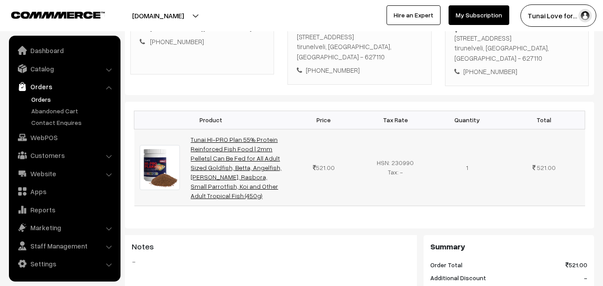
drag, startPoint x: 188, startPoint y: 129, endPoint x: 282, endPoint y: 173, distance: 104.2
click at [282, 173] on td "Tunai HI-PRO Plan 55% Protein Reinforced Fish Food | 2mm Pellets| Can Be Fed fo…" at bounding box center [236, 167] width 103 height 77
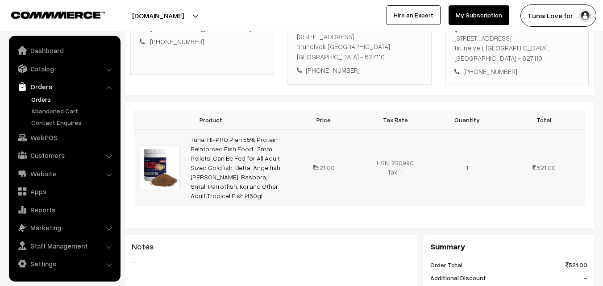
copy link "Tunai HI-PRO Plan 55% Protein Reinforced Fish Food | 2mm Pellets| Can Be Fed fo…"
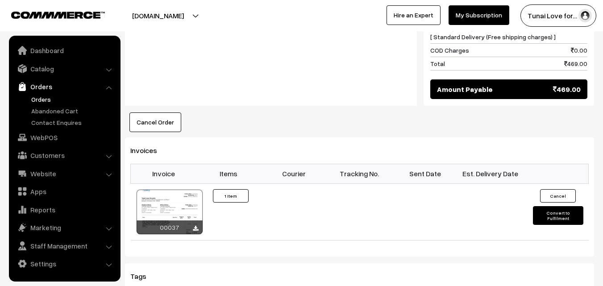
scroll to position [536, 0]
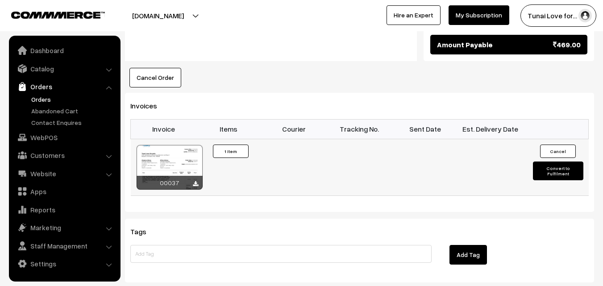
click at [551, 162] on button "Convert to Fulfilment" at bounding box center [558, 171] width 50 height 19
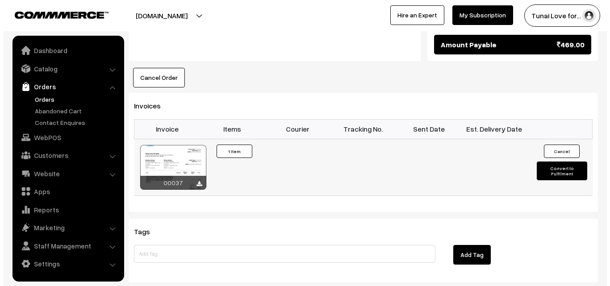
scroll to position [534, 0]
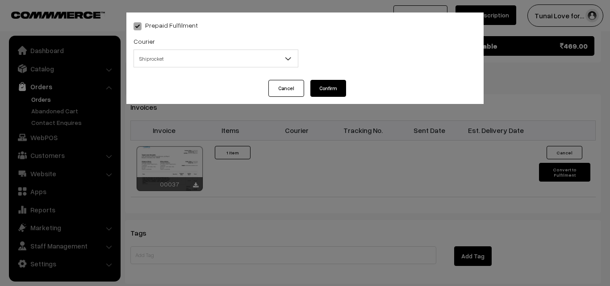
click at [242, 59] on span "Shiprocket" at bounding box center [216, 59] width 164 height 16
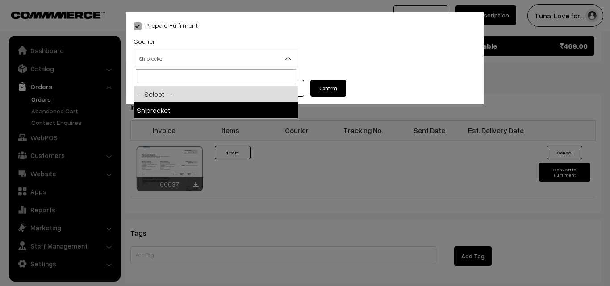
select select "1"
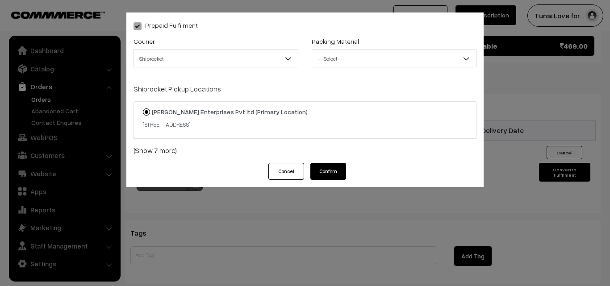
click at [347, 50] on span "-- Select --" at bounding box center [394, 59] width 165 height 18
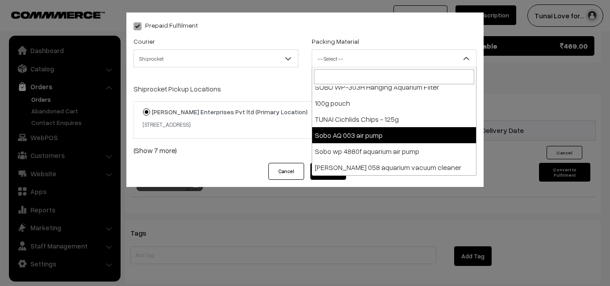
scroll to position [0, 0]
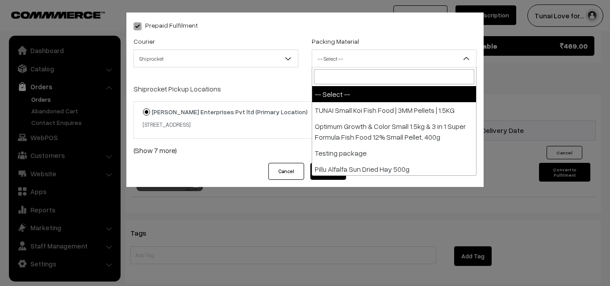
click at [425, 58] on span "-- Select --" at bounding box center [394, 59] width 164 height 16
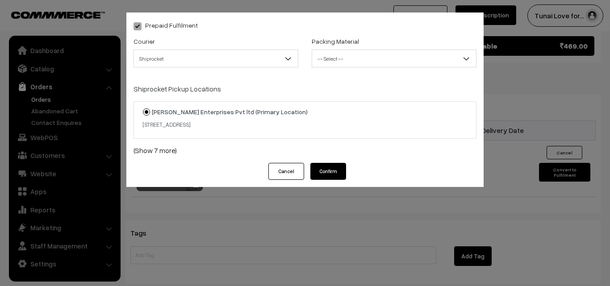
click at [432, 54] on span "-- Select --" at bounding box center [394, 59] width 164 height 16
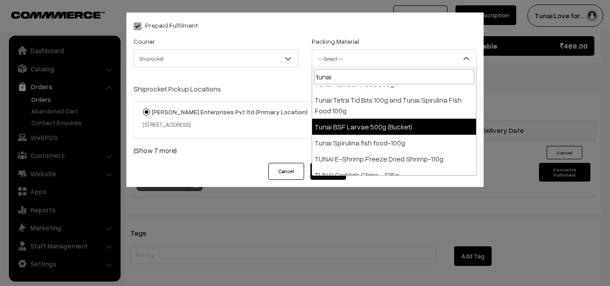
scroll to position [66, 0]
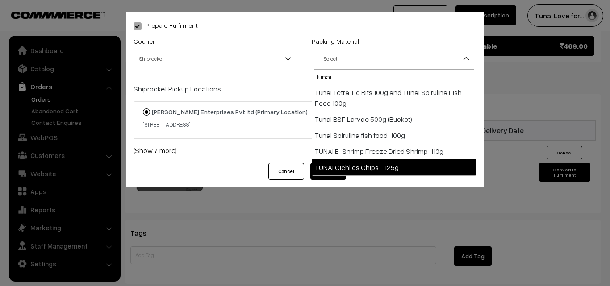
type input "tunai"
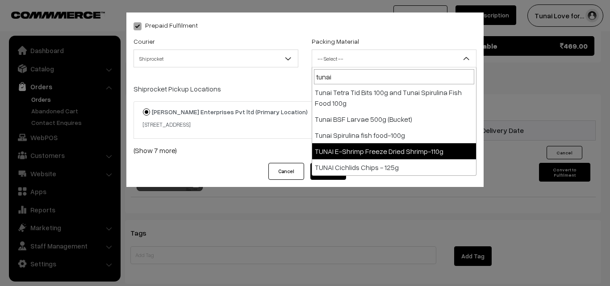
select select "17"
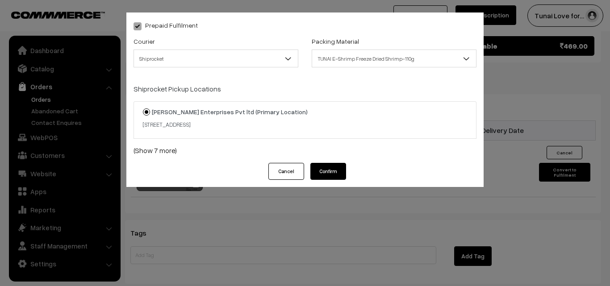
click at [286, 171] on button "Cancel" at bounding box center [286, 171] width 36 height 17
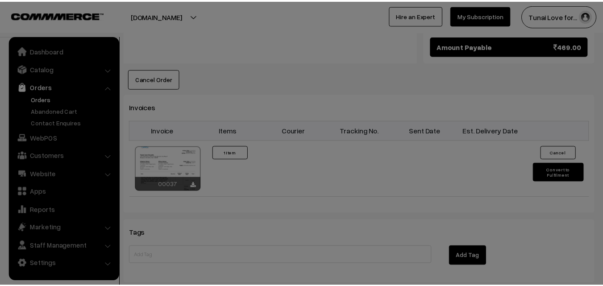
scroll to position [536, 0]
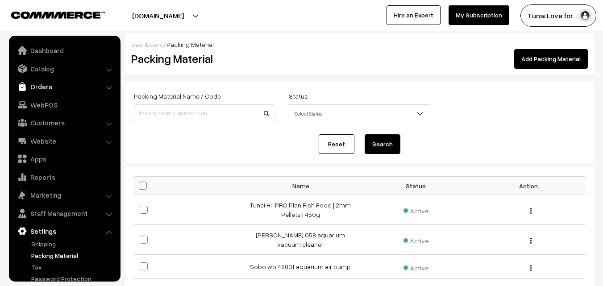
click at [44, 87] on link "Orders" at bounding box center [64, 87] width 106 height 16
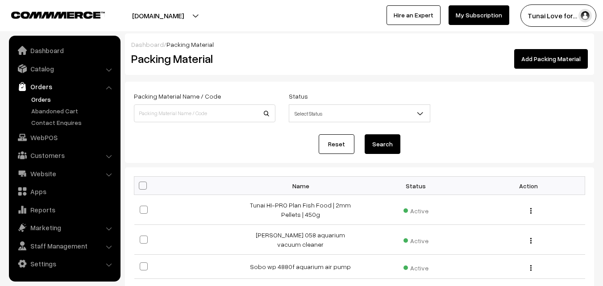
click at [44, 100] on link "Orders" at bounding box center [73, 99] width 88 height 9
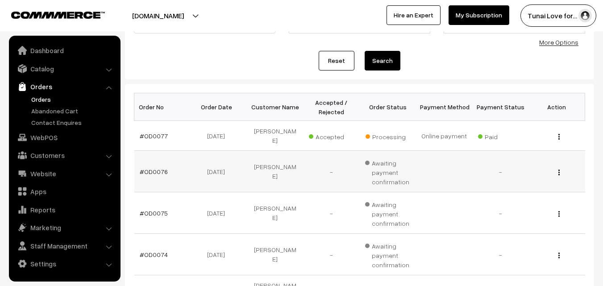
scroll to position [89, 0]
click at [58, 258] on link "Settings" at bounding box center [64, 264] width 106 height 16
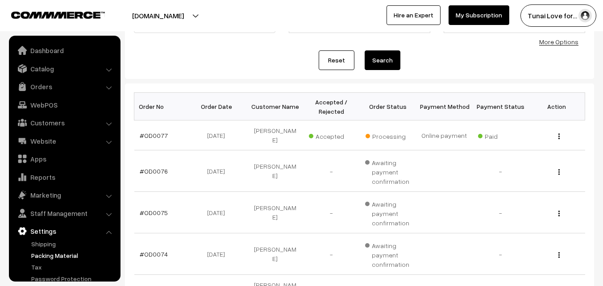
click at [48, 255] on link "Packing Material" at bounding box center [73, 255] width 88 height 9
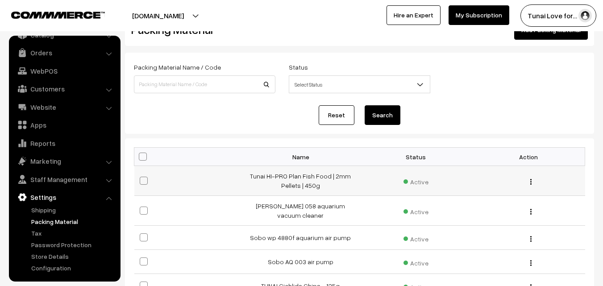
scroll to position [45, 0]
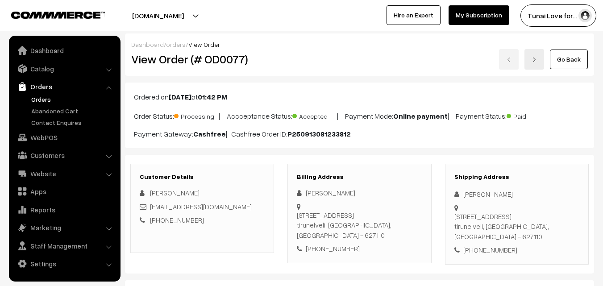
scroll to position [536, 0]
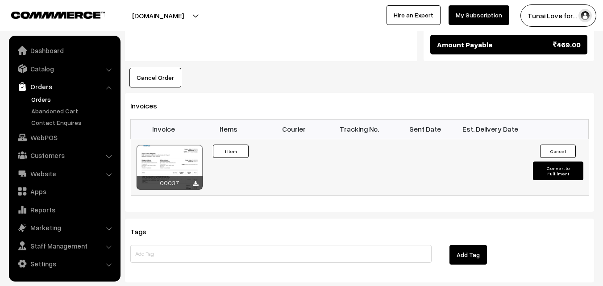
click at [562, 162] on button "Convert to Fulfilment" at bounding box center [558, 171] width 50 height 19
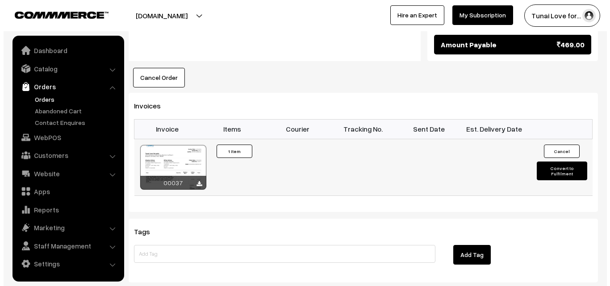
scroll to position [534, 0]
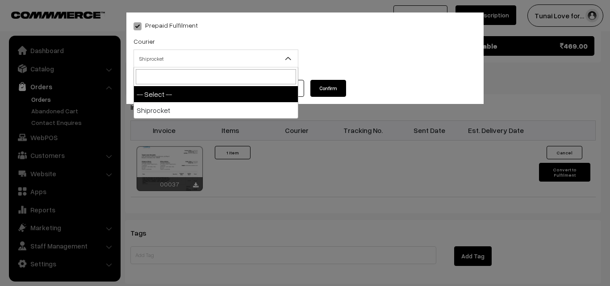
drag, startPoint x: 247, startPoint y: 58, endPoint x: 243, endPoint y: 62, distance: 6.0
click at [246, 59] on span "Shiprocket" at bounding box center [216, 59] width 164 height 16
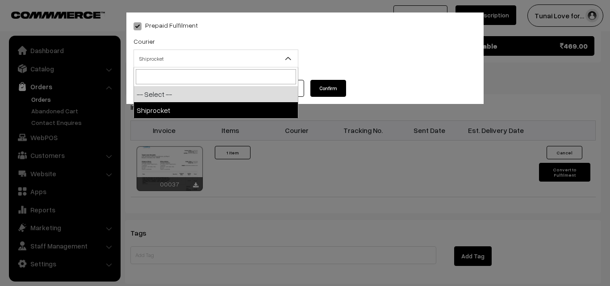
select select "1"
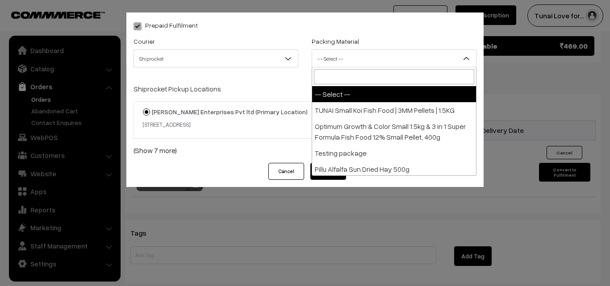
click at [375, 59] on span "-- Select --" at bounding box center [394, 59] width 164 height 16
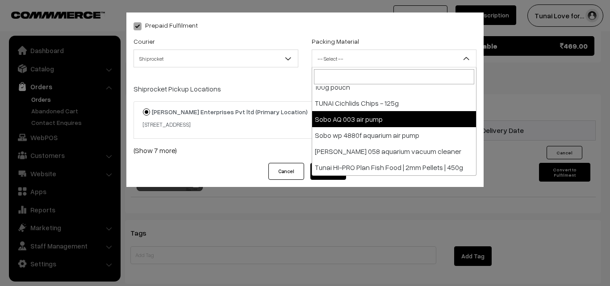
scroll to position [366, 0]
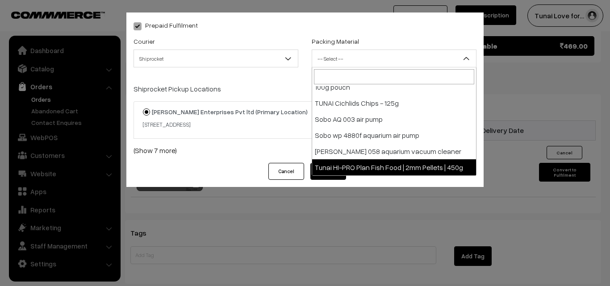
select select "25"
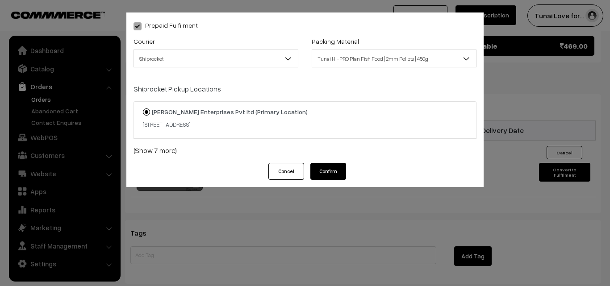
click at [328, 172] on button "Confirm" at bounding box center [328, 171] width 36 height 17
